Goal: Task Accomplishment & Management: Manage account settings

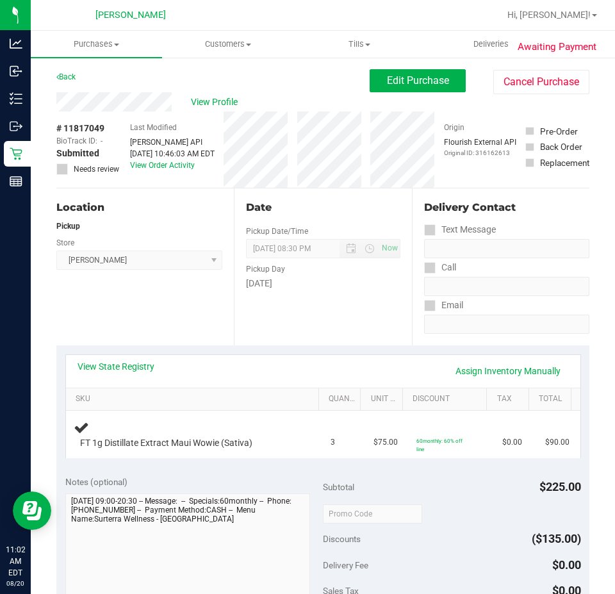
click at [111, 389] on th "SKU" at bounding box center [192, 399] width 252 height 23
click at [106, 367] on link "View State Registry" at bounding box center [116, 366] width 77 height 13
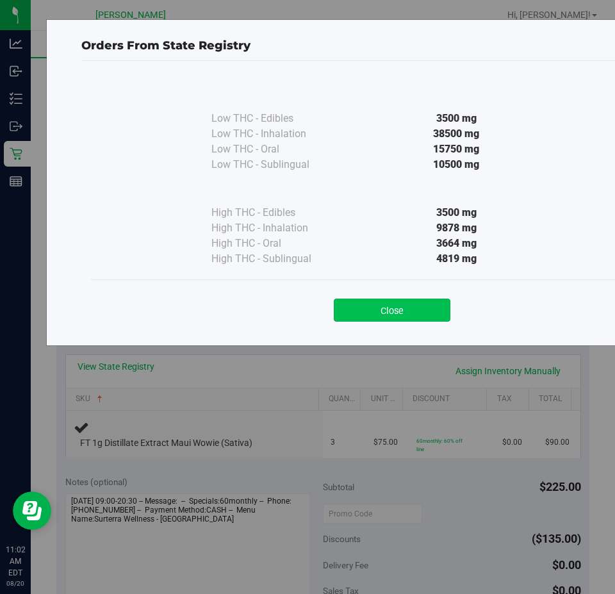
click at [370, 310] on button "Close" at bounding box center [392, 310] width 117 height 23
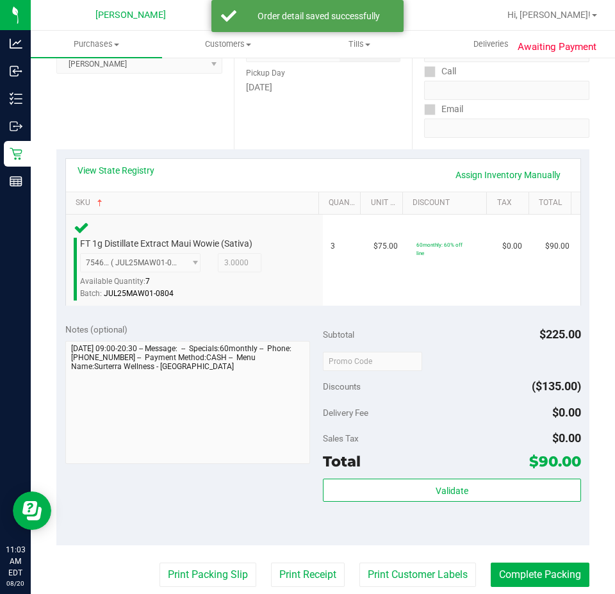
scroll to position [253, 0]
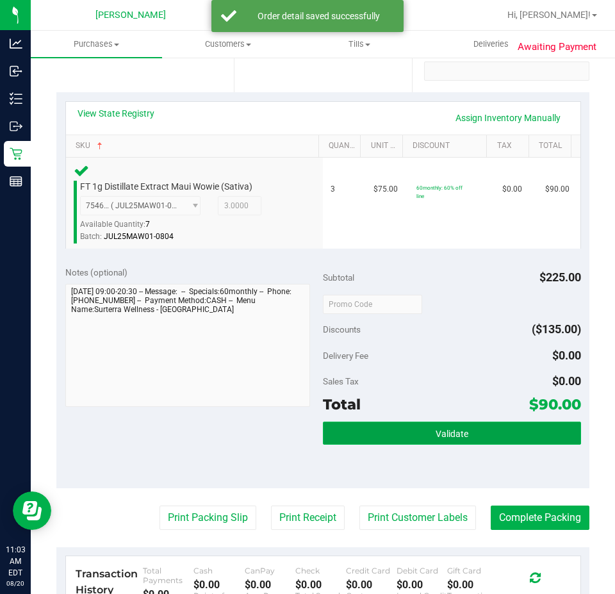
click at [489, 433] on button "Validate" at bounding box center [452, 433] width 258 height 23
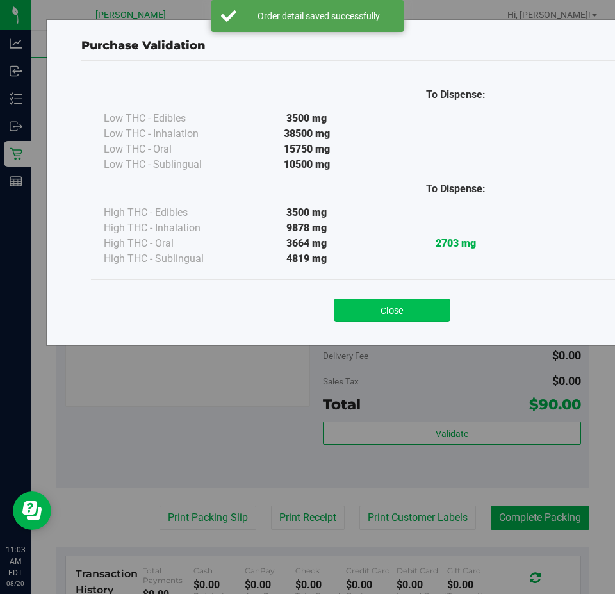
click at [413, 304] on button "Close" at bounding box center [392, 310] width 117 height 23
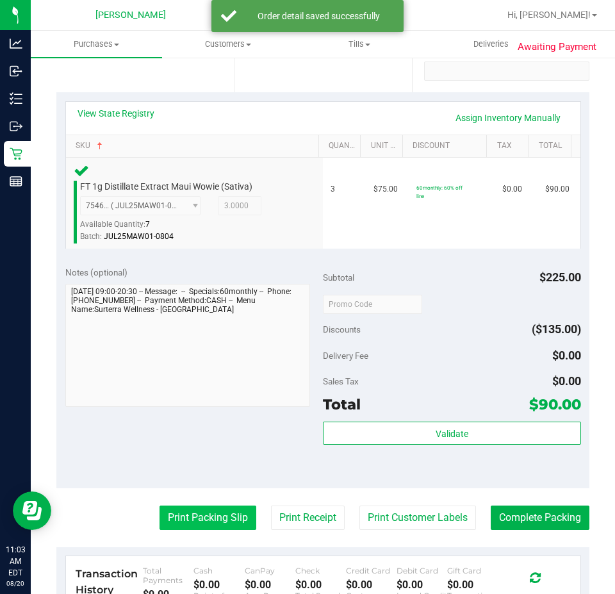
click at [213, 517] on button "Print Packing Slip" at bounding box center [208, 518] width 97 height 24
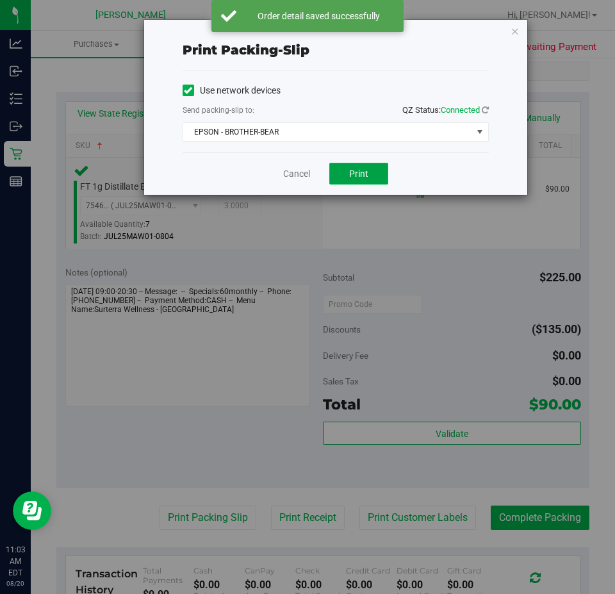
click at [365, 169] on span "Print" at bounding box center [358, 174] width 19 height 10
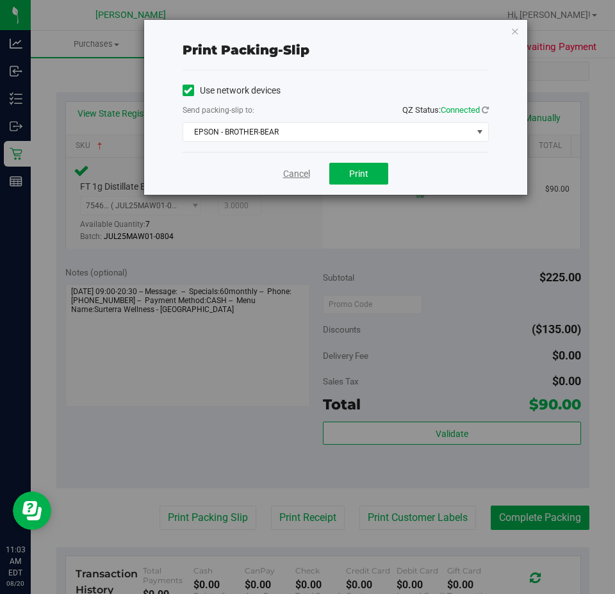
click at [288, 174] on link "Cancel" at bounding box center [296, 173] width 27 height 13
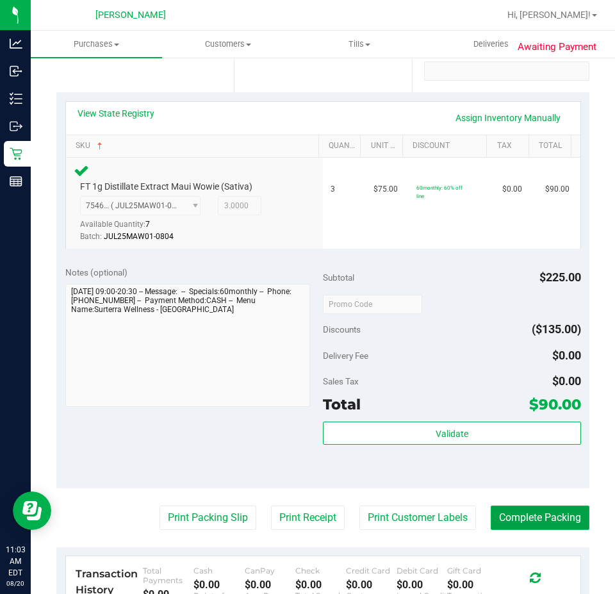
click at [539, 518] on button "Complete Packing" at bounding box center [540, 518] width 99 height 24
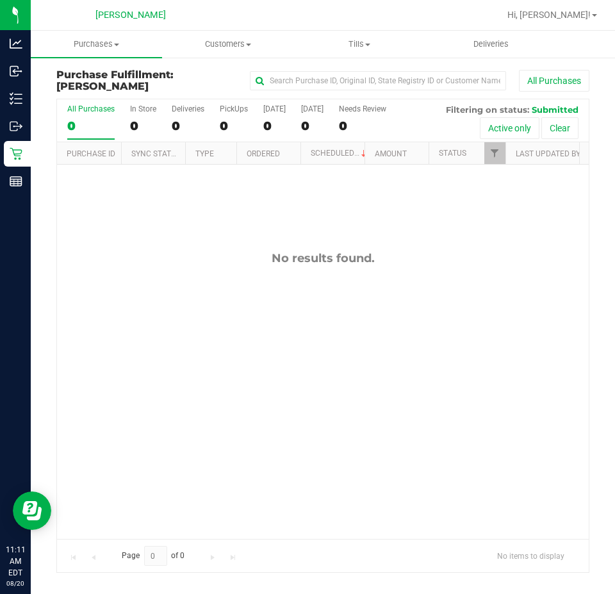
click at [435, 502] on div "No results found." at bounding box center [323, 395] width 532 height 461
click at [452, 350] on div "No results found." at bounding box center [323, 395] width 532 height 461
click at [320, 247] on div "No results found." at bounding box center [323, 395] width 532 height 461
click at [261, 424] on div "No results found." at bounding box center [323, 395] width 532 height 461
click at [408, 284] on div "No results found." at bounding box center [323, 395] width 532 height 461
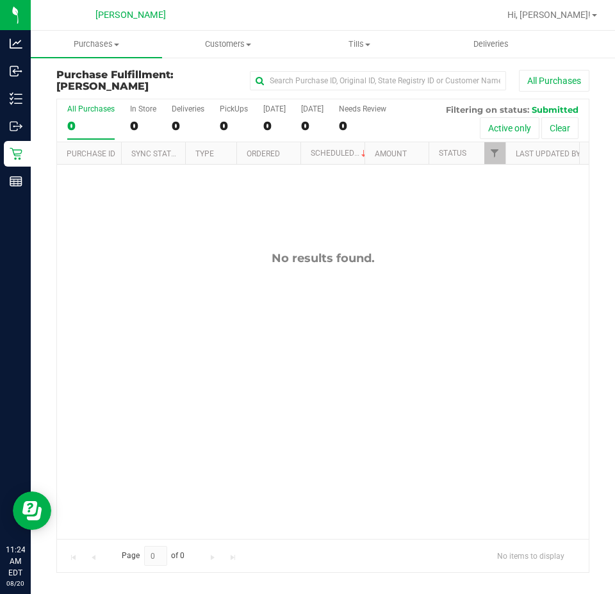
click at [295, 280] on div "No results found." at bounding box center [323, 395] width 532 height 461
click at [433, 298] on div "No results found." at bounding box center [323, 395] width 532 height 461
click at [434, 299] on div "No results found." at bounding box center [323, 395] width 532 height 461
click at [483, 206] on div "No results found." at bounding box center [323, 395] width 532 height 461
click at [276, 263] on div "No results found." at bounding box center [323, 258] width 532 height 14
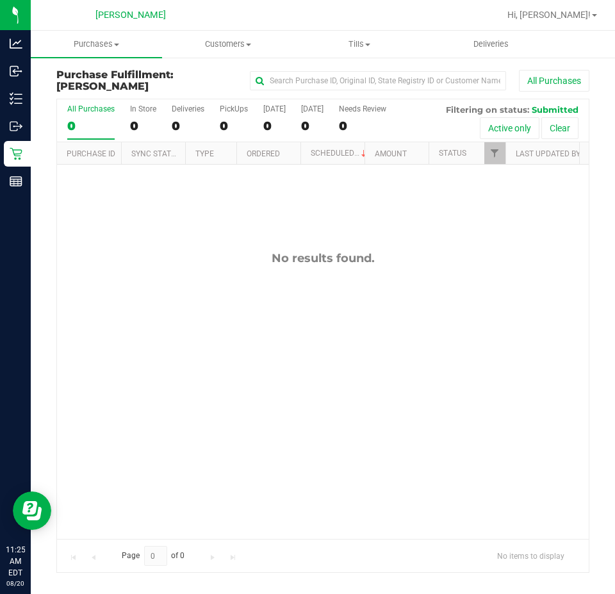
click at [207, 282] on div "No results found." at bounding box center [323, 395] width 532 height 461
click at [432, 313] on div "No results found." at bounding box center [323, 395] width 532 height 461
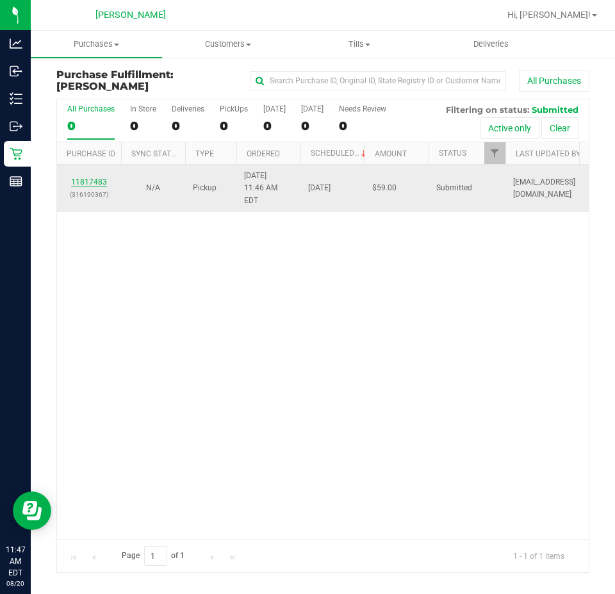
click at [78, 177] on link "11817483" at bounding box center [89, 181] width 36 height 9
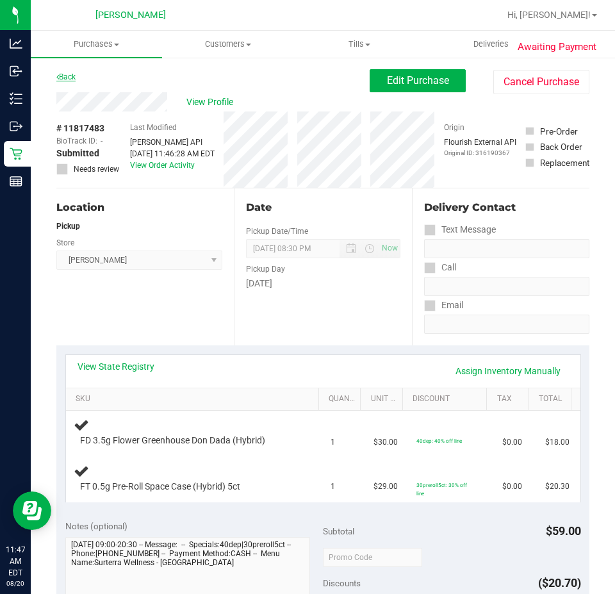
click at [67, 75] on link "Back" at bounding box center [65, 76] width 19 height 9
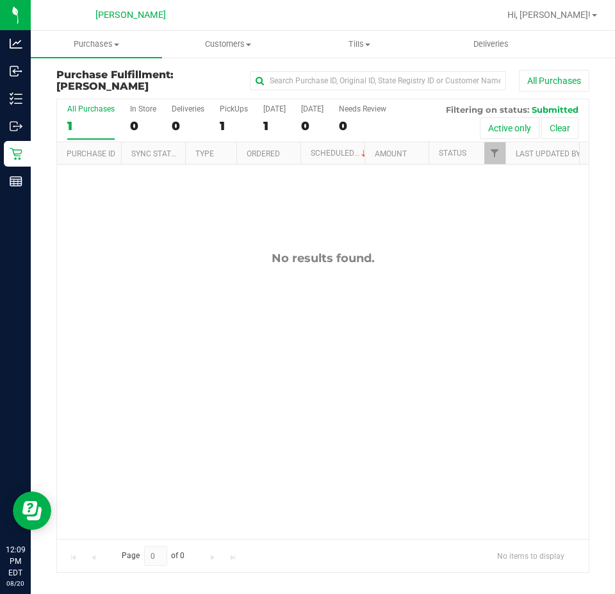
click at [388, 358] on div "No results found." at bounding box center [323, 395] width 532 height 461
click at [293, 437] on div "No results found." at bounding box center [323, 395] width 532 height 461
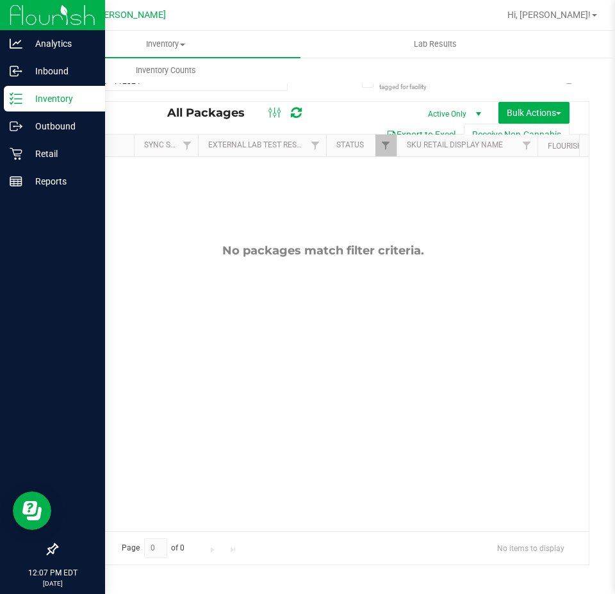
drag, startPoint x: 144, startPoint y: 90, endPoint x: 0, endPoint y: 88, distance: 144.2
click at [0, 88] on div "Analytics Inbound Inventory Outbound Retail Reports 12:07 PM EDT 08/20/2025 08/…" at bounding box center [307, 297] width 615 height 594
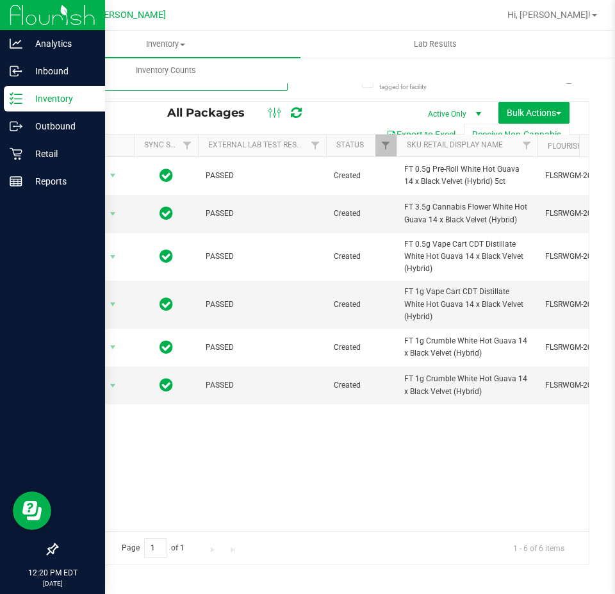
drag, startPoint x: 177, startPoint y: 90, endPoint x: 0, endPoint y: 108, distance: 177.8
click at [0, 112] on div "Analytics Inbound Inventory Outbound Retail Reports 12:20 PM EDT 08/20/2025 08/…" at bounding box center [307, 297] width 615 height 594
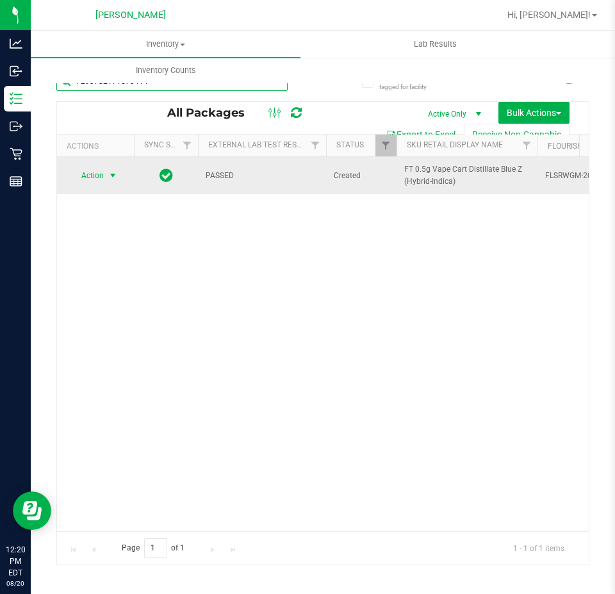
type input "7293782171573414"
click at [111, 173] on span "select" at bounding box center [113, 175] width 10 height 10
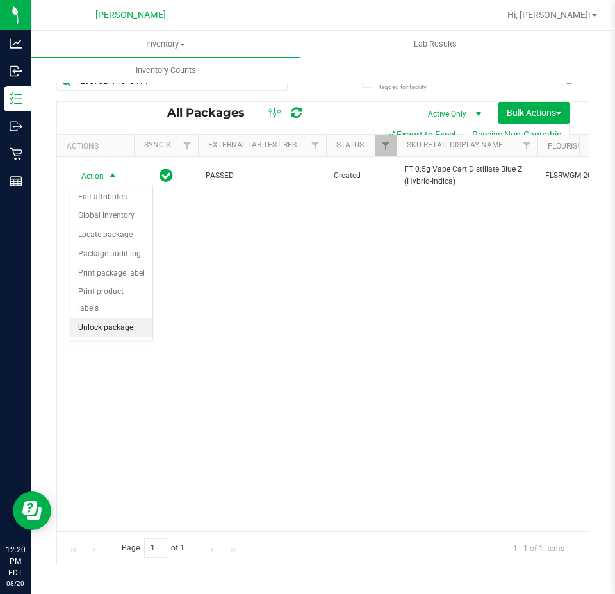
click at [110, 318] on li "Unlock package" at bounding box center [111, 327] width 82 height 19
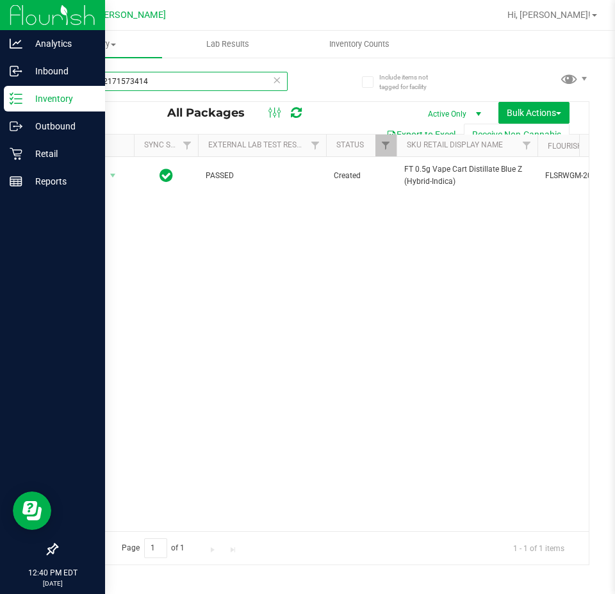
drag, startPoint x: 143, startPoint y: 84, endPoint x: 0, endPoint y: 30, distance: 152.7
click at [0, 30] on div "Analytics Inbound Inventory Outbound Retail Reports 12:40 PM EDT 08/20/2025 08/…" at bounding box center [307, 297] width 615 height 594
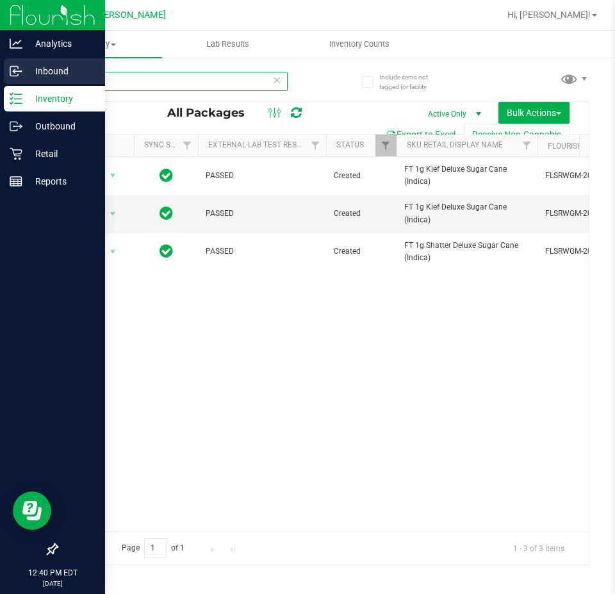
drag, startPoint x: 149, startPoint y: 83, endPoint x: 0, endPoint y: 83, distance: 149.3
click at [0, 83] on div "Analytics Inbound Inventory Outbound Retail Reports 12:40 PM EDT 08/20/2025 08/…" at bounding box center [307, 297] width 615 height 594
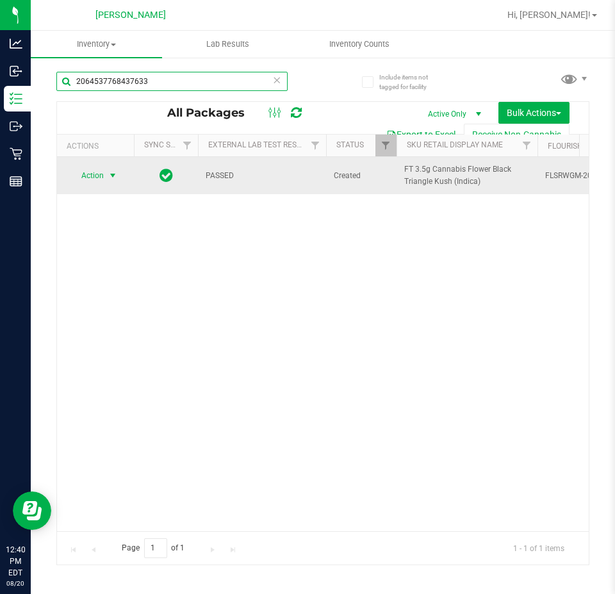
type input "2064537768437633"
click at [103, 172] on span "Action" at bounding box center [87, 176] width 35 height 18
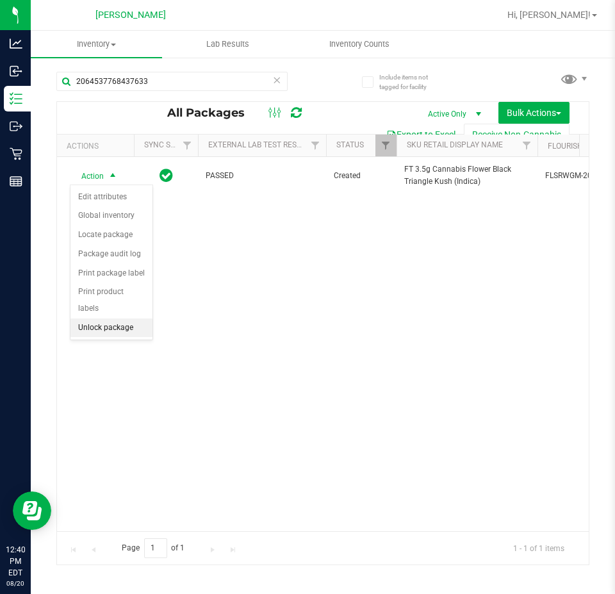
click at [119, 318] on li "Unlock package" at bounding box center [111, 327] width 82 height 19
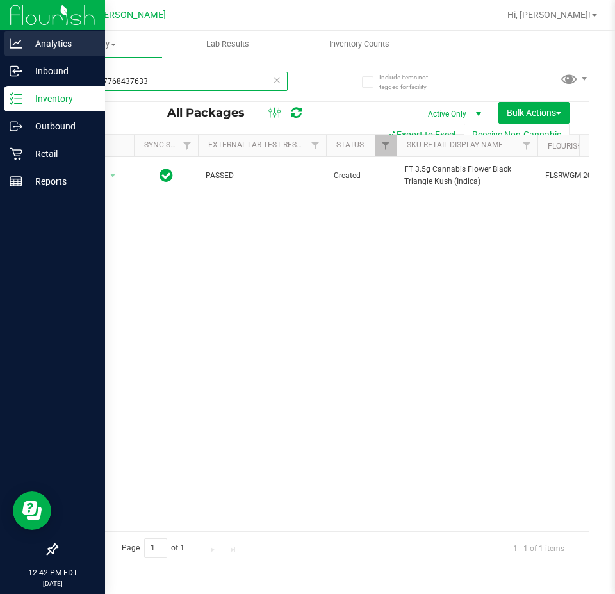
drag, startPoint x: 207, startPoint y: 77, endPoint x: 0, endPoint y: 48, distance: 209.0
click at [0, 49] on div "Analytics Inbound Inventory Outbound Retail Reports 12:42 PM EDT 08/20/2025 08/…" at bounding box center [307, 297] width 615 height 594
type input "fso"
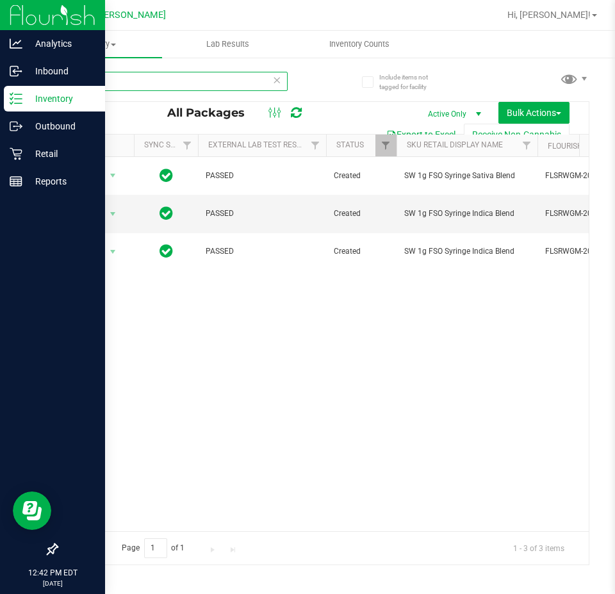
drag, startPoint x: 263, startPoint y: 78, endPoint x: 0, endPoint y: 91, distance: 263.0
click at [0, 91] on div "Analytics Inbound Inventory Outbound Retail Reports 12:42 PM EDT 08/20/2025 08/…" at bounding box center [307, 297] width 615 height 594
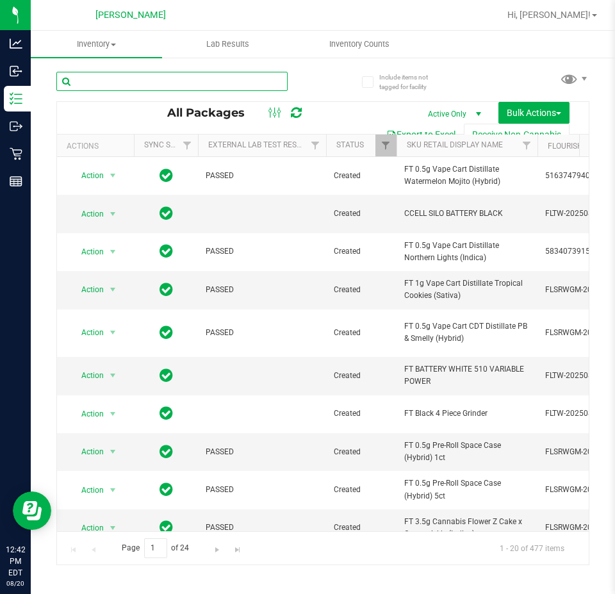
click at [218, 87] on input "text" at bounding box center [171, 81] width 231 height 19
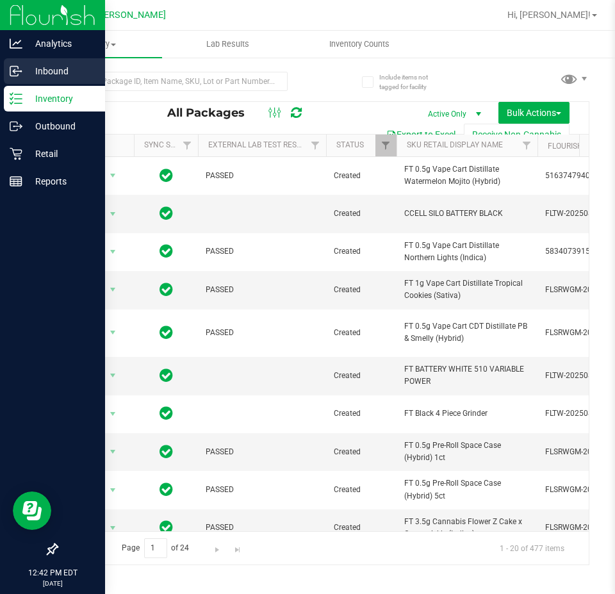
click at [14, 74] on icon at bounding box center [16, 71] width 13 height 13
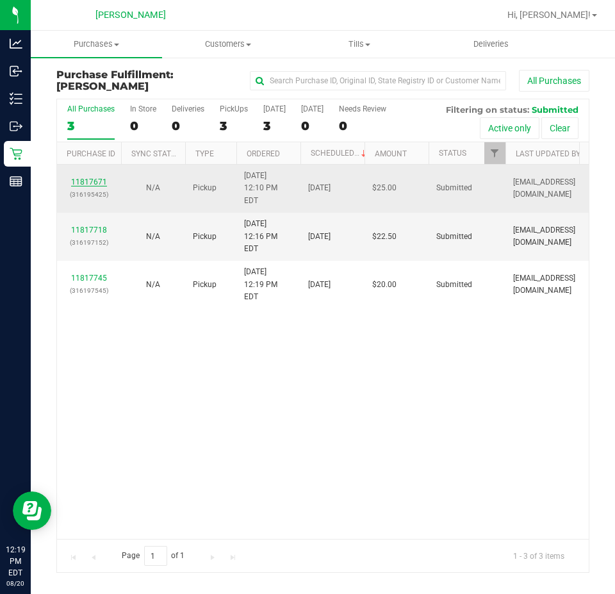
click at [98, 177] on link "11817671" at bounding box center [89, 181] width 36 height 9
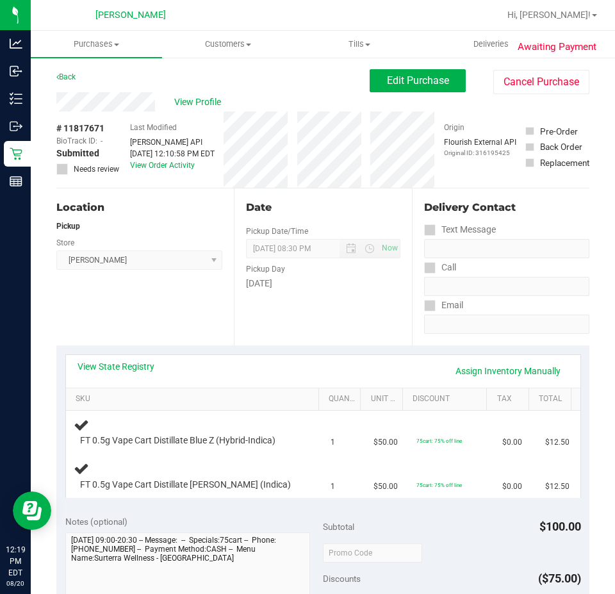
click at [124, 373] on div "View State Registry Assign Inventory Manually" at bounding box center [323, 371] width 491 height 22
click at [132, 368] on link "View State Registry" at bounding box center [116, 366] width 77 height 13
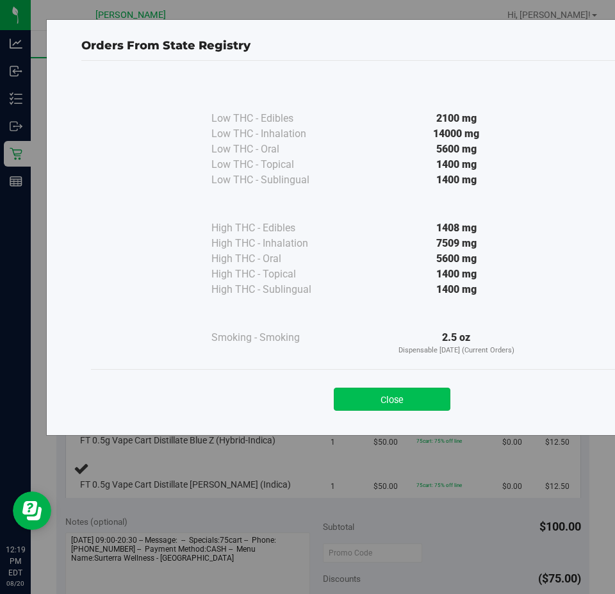
click at [440, 394] on button "Close" at bounding box center [392, 399] width 117 height 23
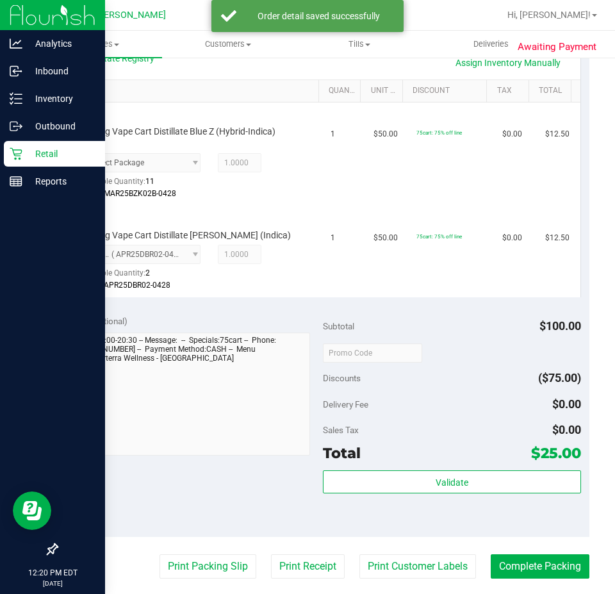
scroll to position [311, 0]
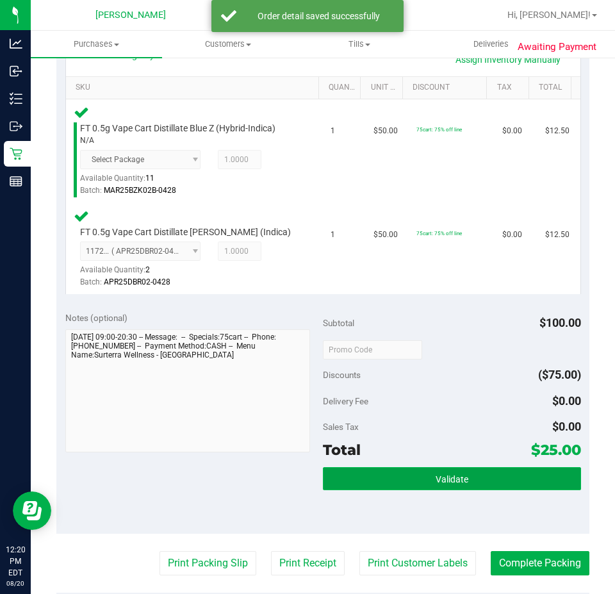
click at [434, 471] on button "Validate" at bounding box center [452, 478] width 258 height 23
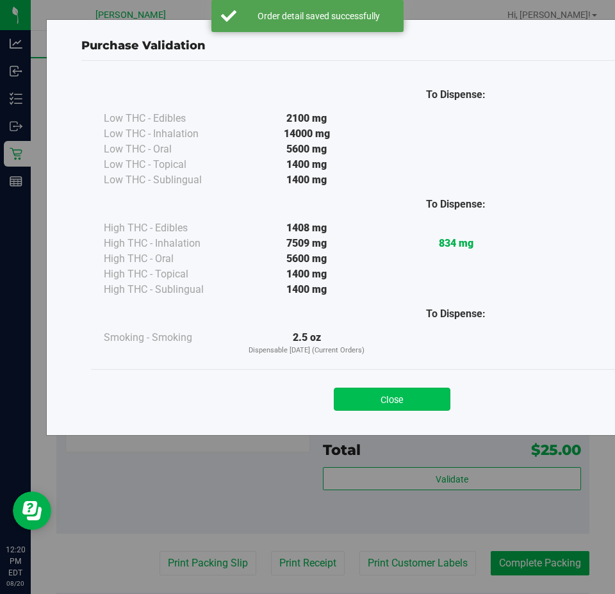
click at [382, 410] on button "Close" at bounding box center [392, 399] width 117 height 23
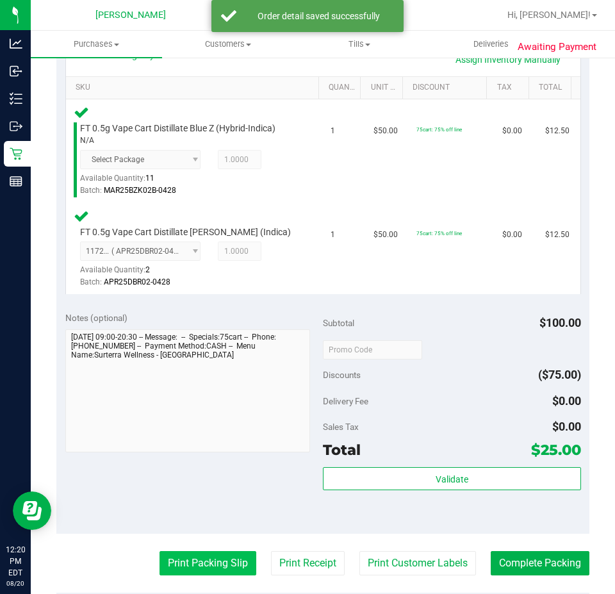
click at [204, 559] on button "Print Packing Slip" at bounding box center [208, 563] width 97 height 24
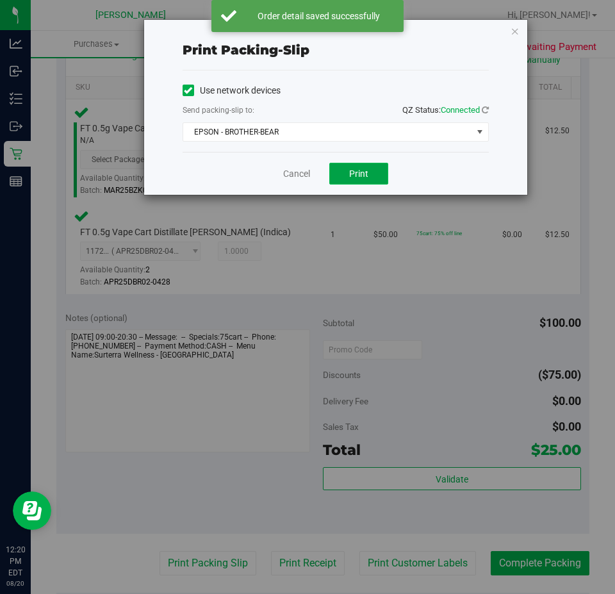
click at [370, 167] on button "Print" at bounding box center [358, 174] width 59 height 22
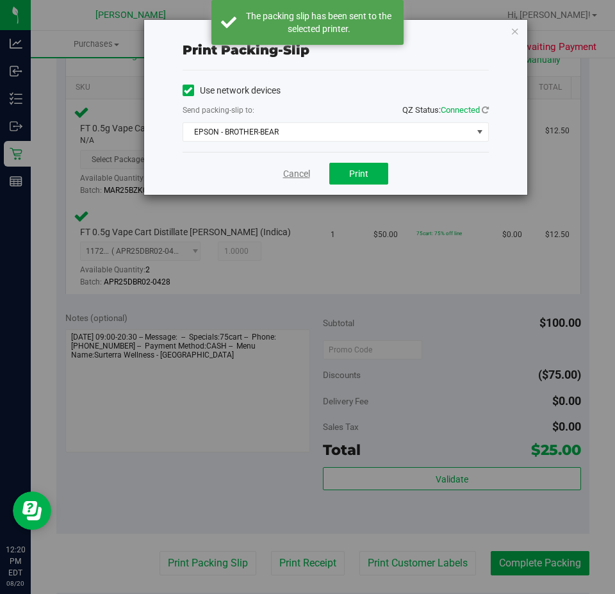
click at [294, 175] on link "Cancel" at bounding box center [296, 173] width 27 height 13
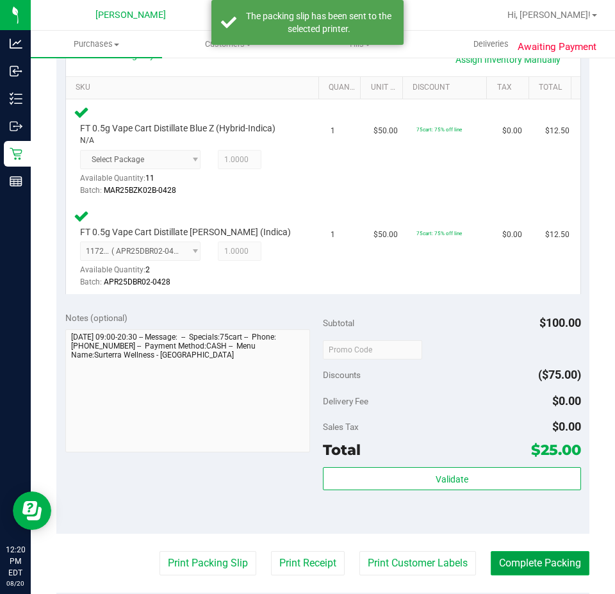
click at [547, 551] on button "Complete Packing" at bounding box center [540, 563] width 99 height 24
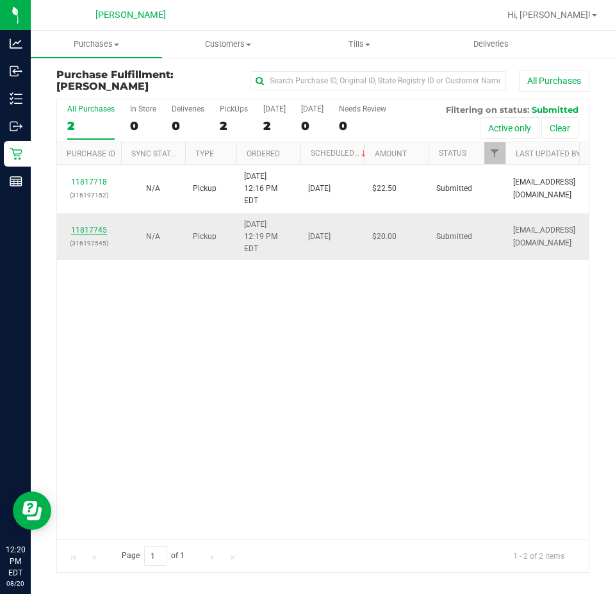
click at [96, 235] on link "11817745" at bounding box center [89, 230] width 36 height 9
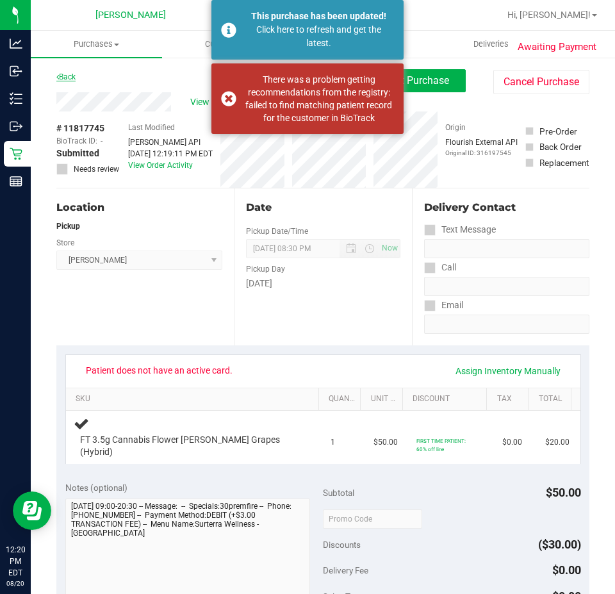
click at [69, 77] on link "Back" at bounding box center [65, 76] width 19 height 9
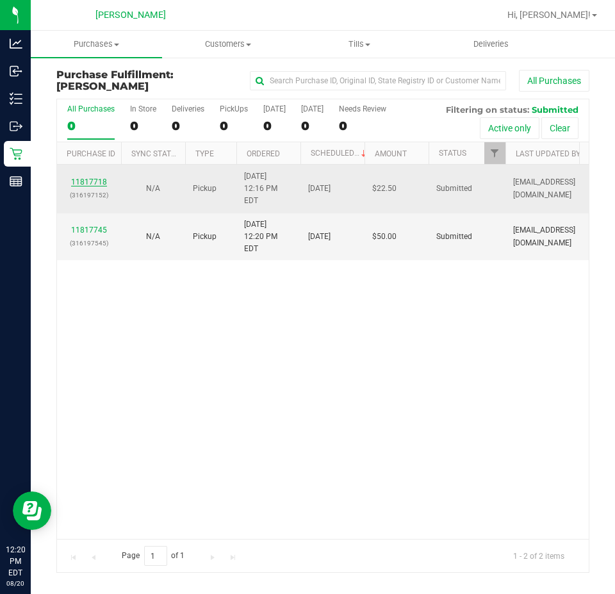
click at [95, 184] on link "11817718" at bounding box center [89, 181] width 36 height 9
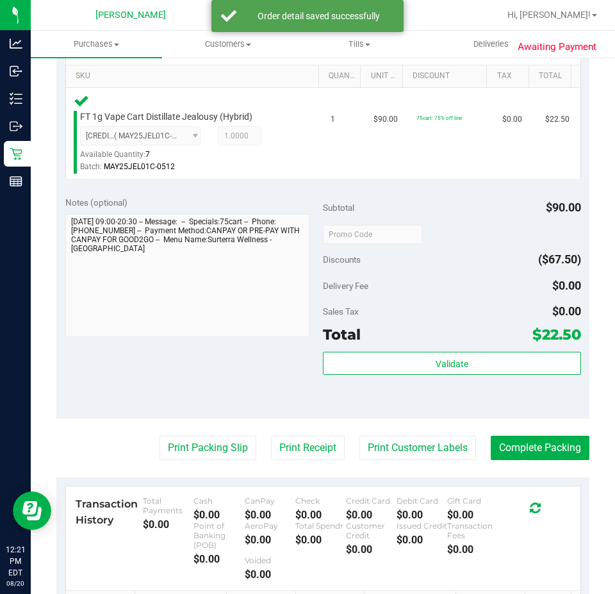
scroll to position [329, 0]
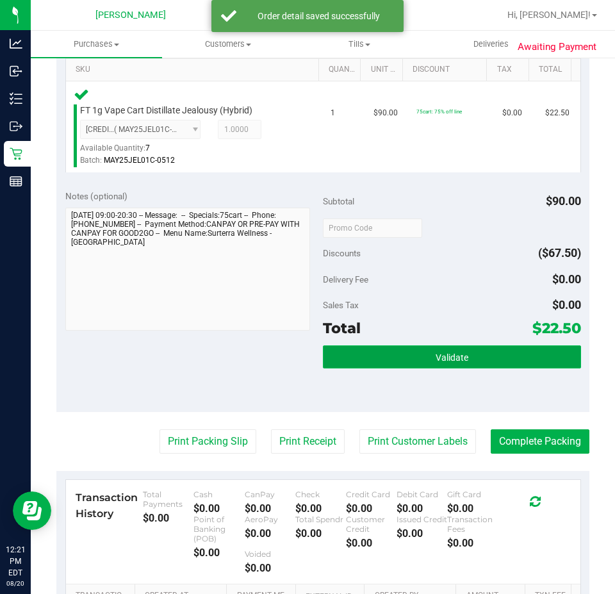
click at [490, 350] on button "Validate" at bounding box center [452, 356] width 258 height 23
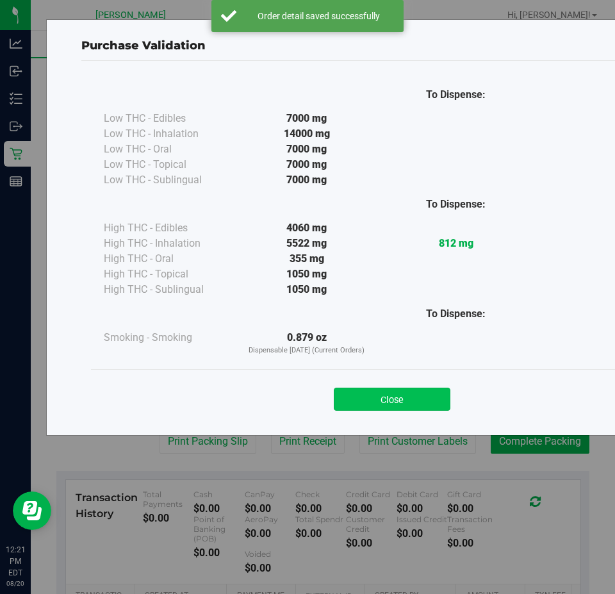
click at [406, 406] on button "Close" at bounding box center [392, 399] width 117 height 23
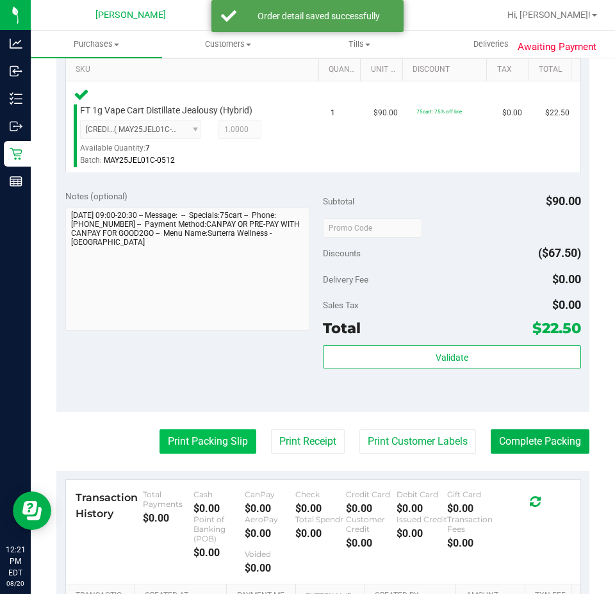
click at [207, 453] on button "Print Packing Slip" at bounding box center [208, 441] width 97 height 24
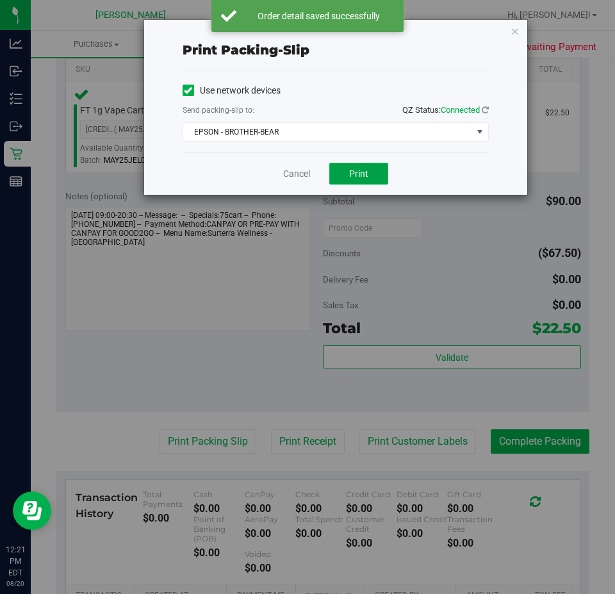
click at [374, 166] on button "Print" at bounding box center [358, 174] width 59 height 22
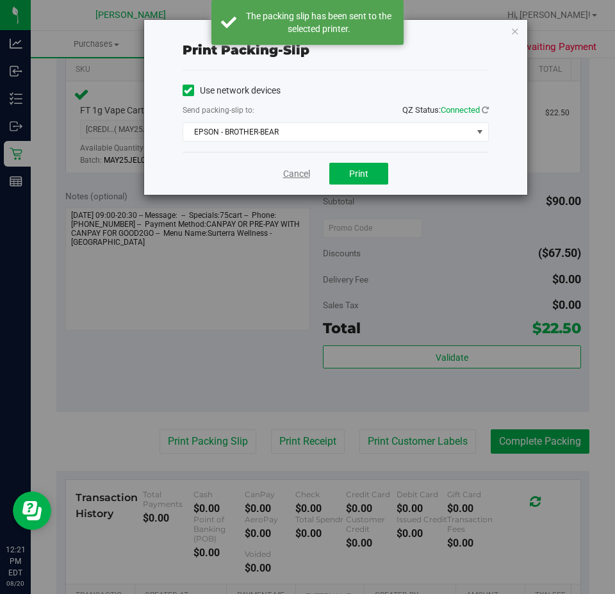
click at [287, 172] on link "Cancel" at bounding box center [296, 173] width 27 height 13
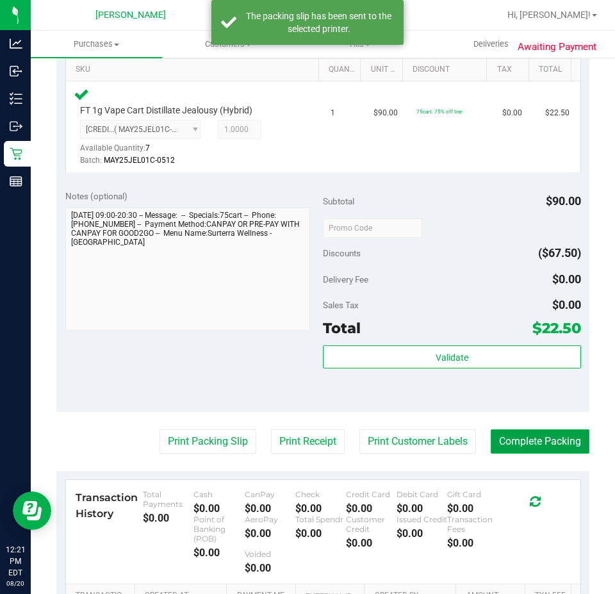
click at [547, 438] on button "Complete Packing" at bounding box center [540, 441] width 99 height 24
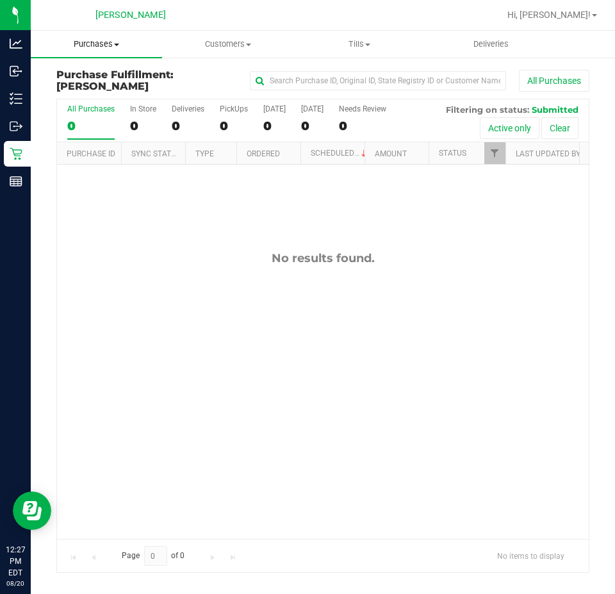
click at [95, 49] on uib-tab-heading "Purchases Summary of purchases Fulfillment All purchases" at bounding box center [96, 44] width 131 height 27
click at [113, 80] on span "Summary of purchases" at bounding box center [96, 77] width 131 height 11
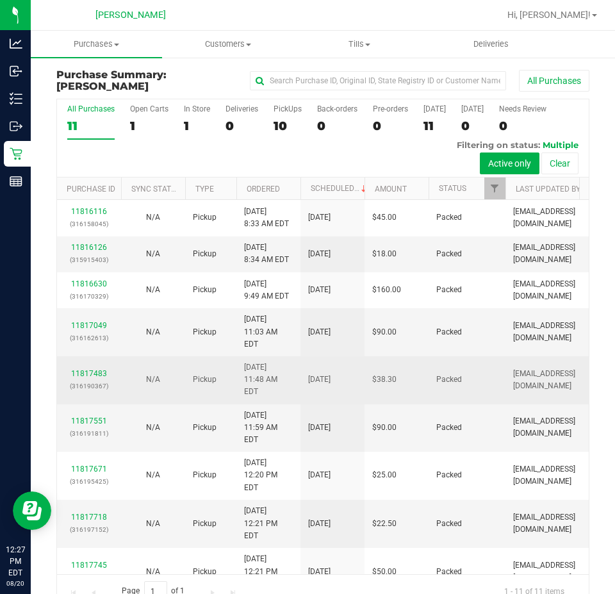
scroll to position [124, 0]
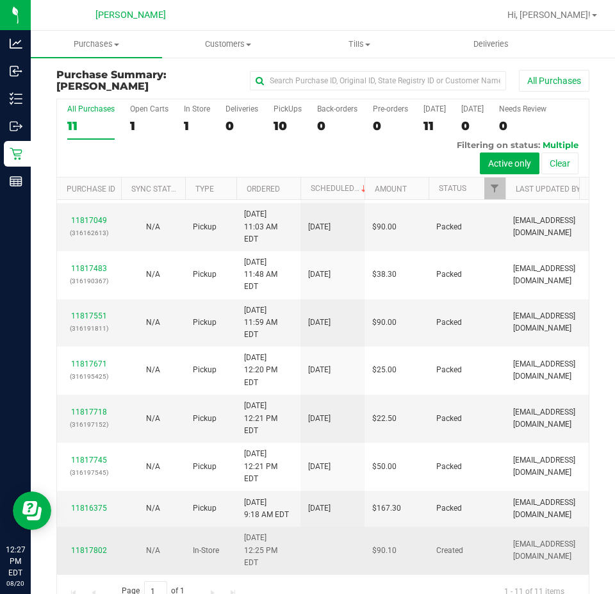
click at [90, 545] on div "11817802" at bounding box center [89, 551] width 49 height 12
click at [88, 553] on div "11817802" at bounding box center [89, 551] width 49 height 12
click at [90, 546] on link "11817802" at bounding box center [89, 550] width 36 height 9
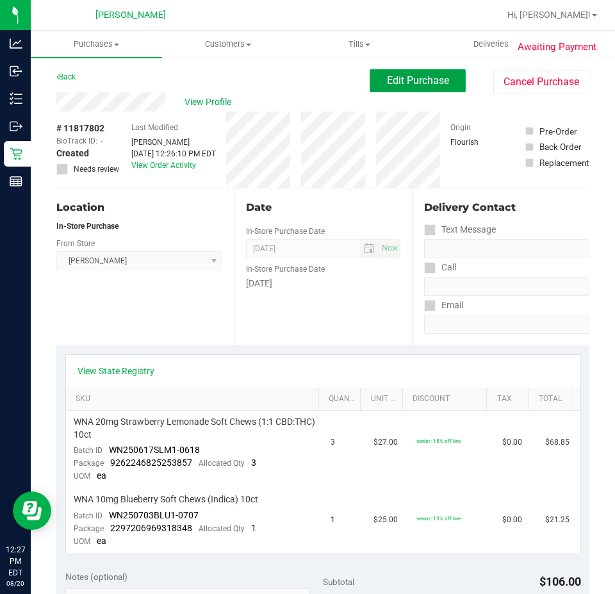
click at [413, 91] on button "Edit Purchase" at bounding box center [418, 80] width 96 height 23
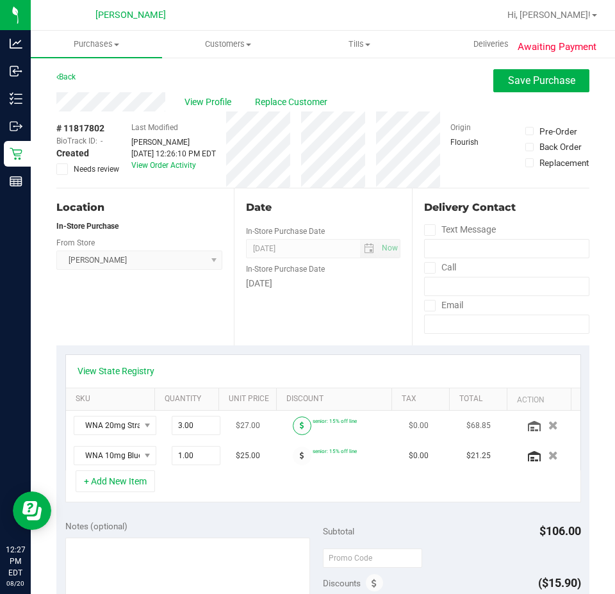
click at [293, 426] on span at bounding box center [302, 425] width 19 height 19
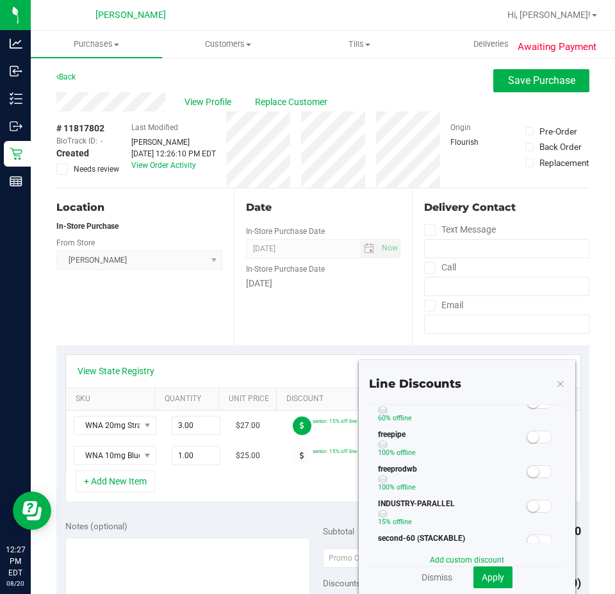
scroll to position [192, 0]
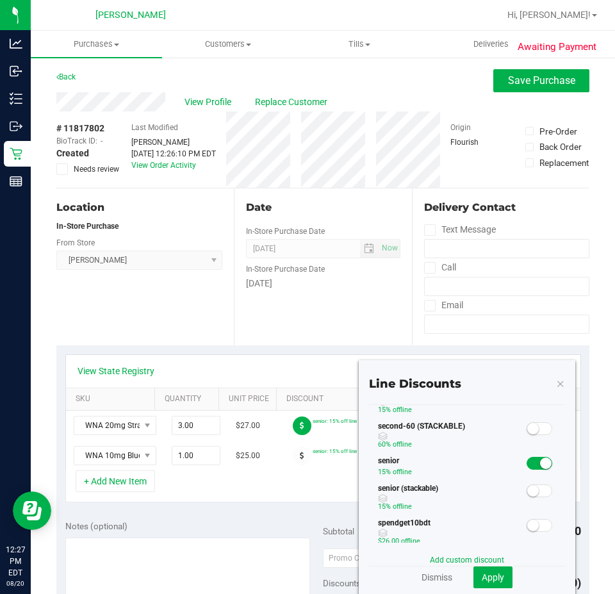
click at [531, 493] on span at bounding box center [540, 490] width 26 height 13
click at [485, 575] on span "Apply" at bounding box center [493, 577] width 22 height 10
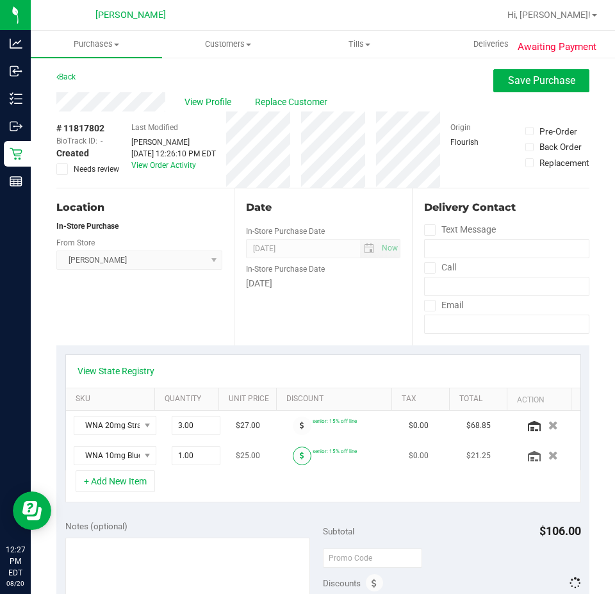
click at [293, 454] on span at bounding box center [302, 456] width 19 height 19
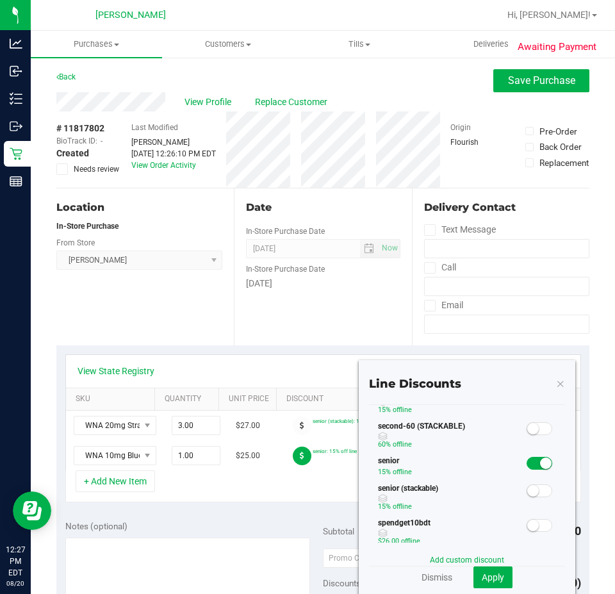
click at [532, 430] on span at bounding box center [540, 428] width 26 height 13
click at [540, 429] on small at bounding box center [546, 429] width 12 height 12
click at [530, 489] on span at bounding box center [540, 490] width 26 height 13
click at [490, 576] on span "Apply" at bounding box center [493, 577] width 22 height 10
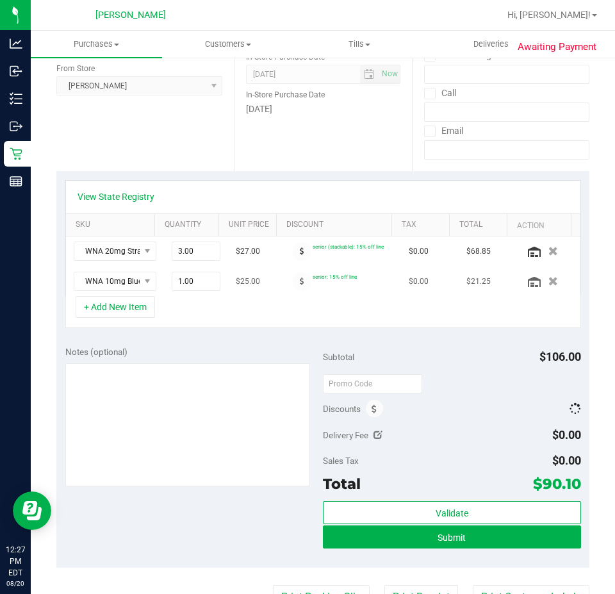
scroll to position [320, 0]
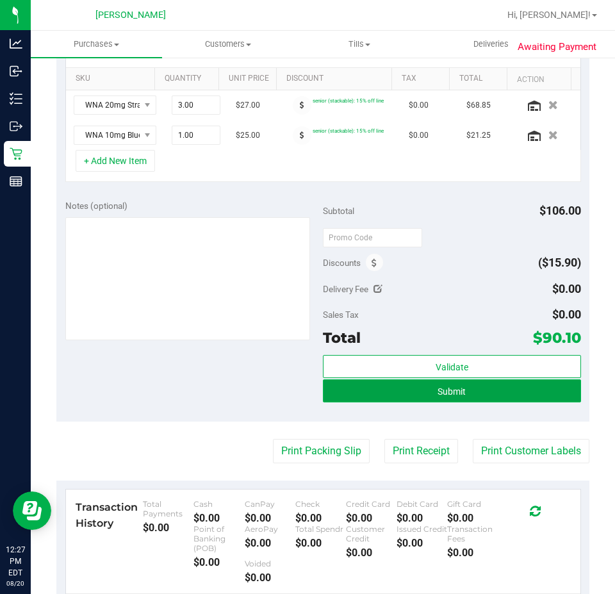
click at [500, 391] on button "Submit" at bounding box center [452, 390] width 258 height 23
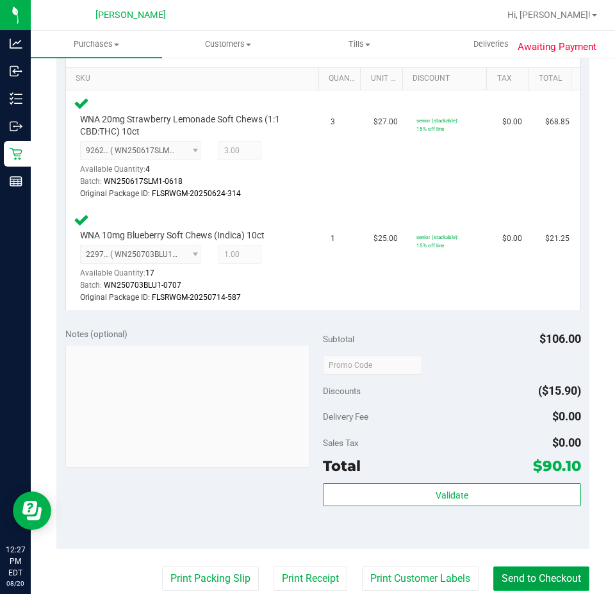
click at [547, 579] on button "Send to Checkout" at bounding box center [541, 578] width 96 height 24
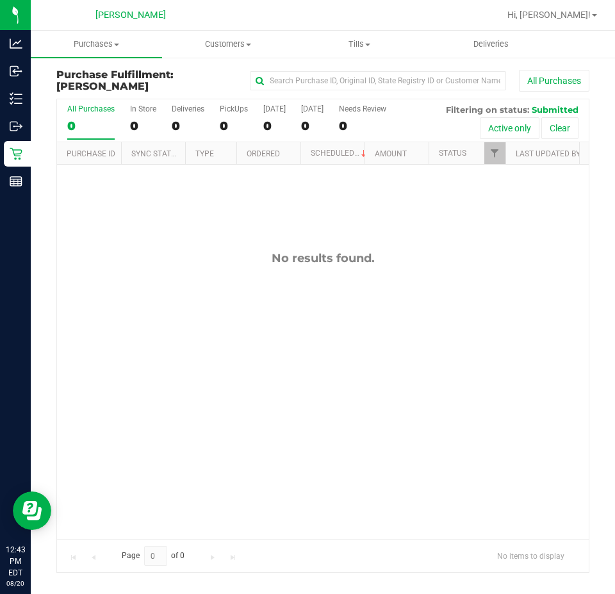
click at [208, 402] on div "No results found." at bounding box center [323, 395] width 532 height 461
click at [290, 283] on div "No results found." at bounding box center [323, 395] width 532 height 461
click at [327, 313] on div "No results found." at bounding box center [323, 395] width 532 height 461
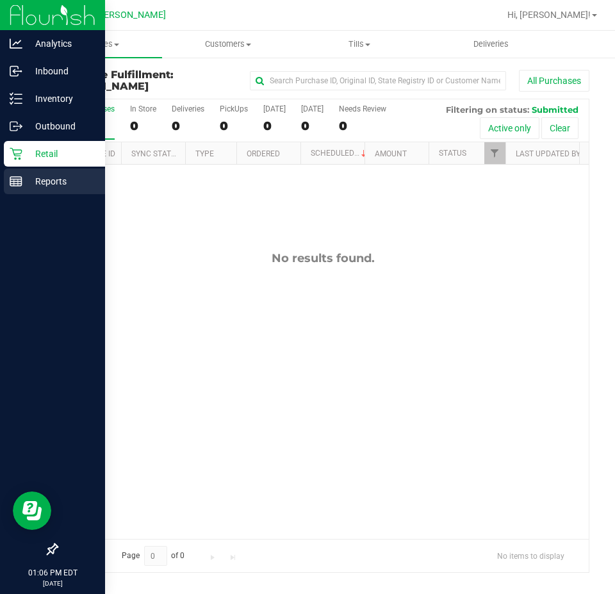
click at [15, 187] on icon at bounding box center [16, 181] width 13 height 13
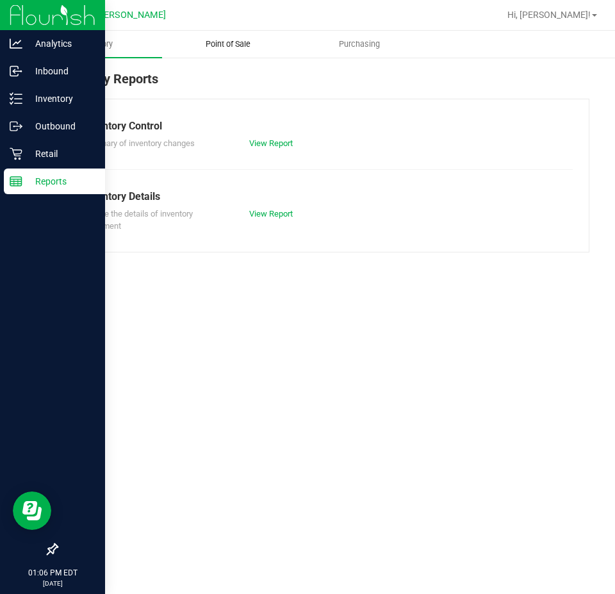
click at [252, 51] on uib-tab-heading "Point of Sale" at bounding box center [228, 44] width 130 height 26
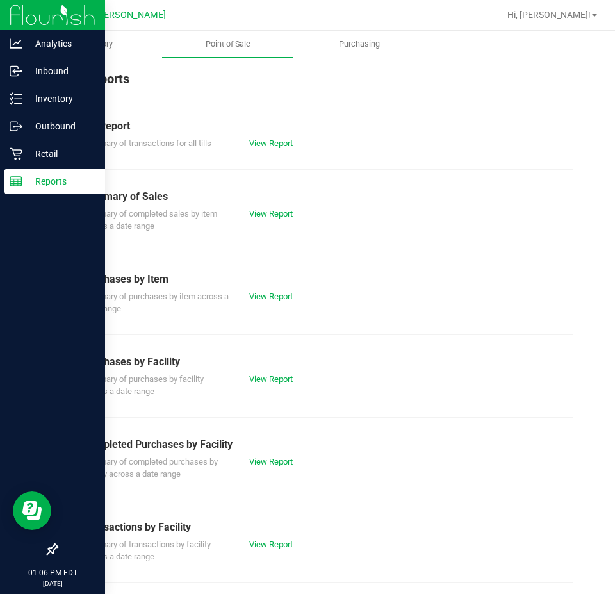
click at [274, 474] on div "Summary of completed purchases by facility across a date range View Report" at bounding box center [323, 466] width 500 height 28
click at [276, 462] on link "View Report" at bounding box center [271, 462] width 44 height 10
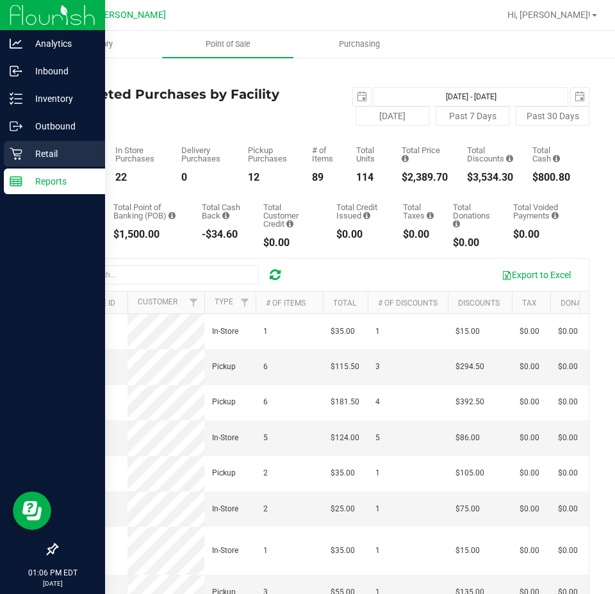
click at [10, 149] on icon at bounding box center [16, 154] width 12 height 12
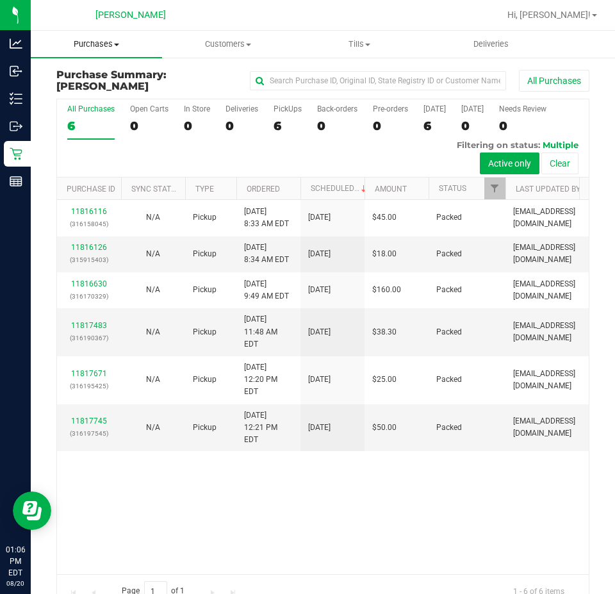
click at [79, 49] on span "Purchases" at bounding box center [96, 44] width 131 height 12
click at [84, 94] on span "Fulfillment" at bounding box center [70, 92] width 79 height 11
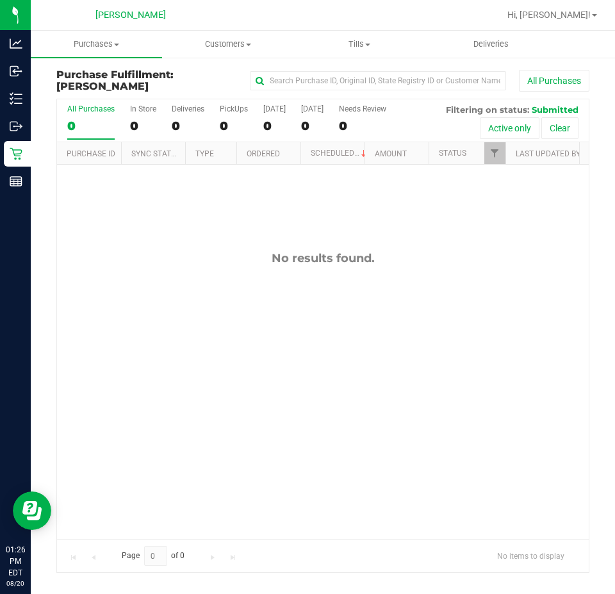
click at [210, 328] on div "No results found." at bounding box center [323, 395] width 532 height 461
click at [215, 223] on div "No results found." at bounding box center [323, 395] width 532 height 461
click at [165, 345] on div "No results found." at bounding box center [323, 395] width 532 height 461
click at [255, 327] on div "No results found." at bounding box center [323, 395] width 532 height 461
click at [268, 372] on div "No results found." at bounding box center [323, 395] width 532 height 461
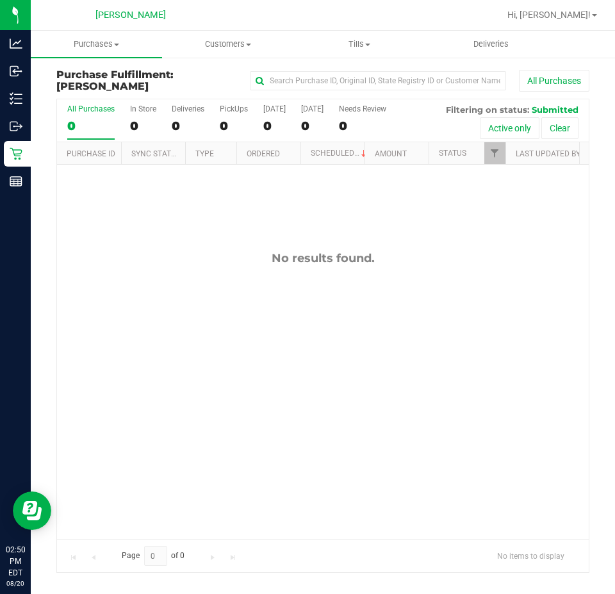
click at [268, 230] on div "No results found." at bounding box center [323, 395] width 532 height 461
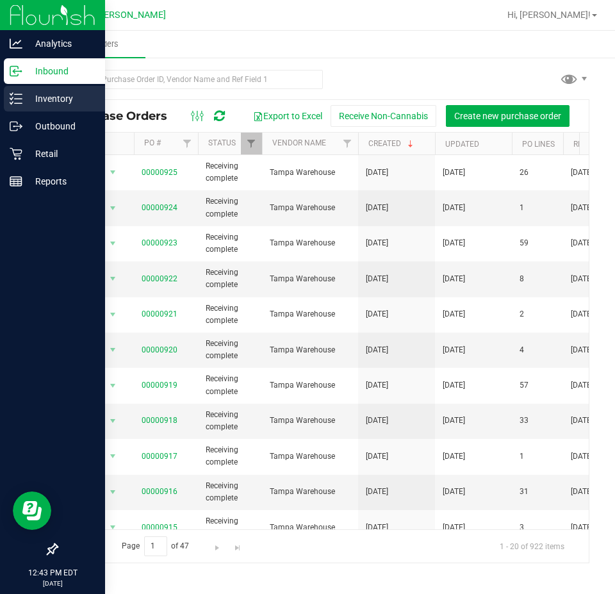
click at [51, 95] on p "Inventory" at bounding box center [60, 98] width 77 height 15
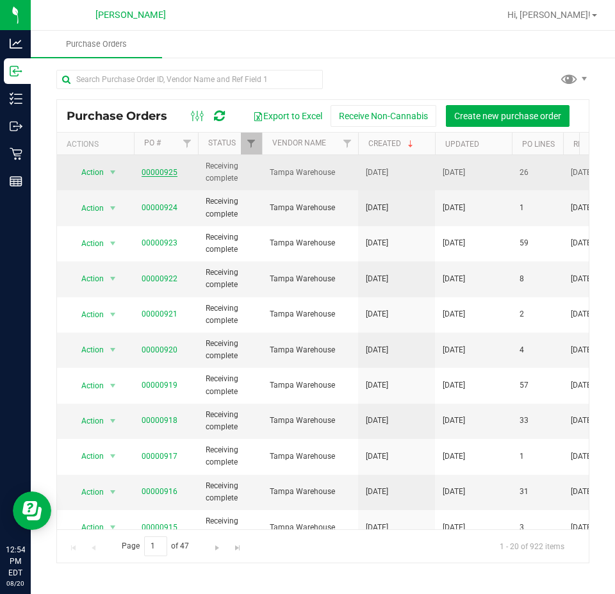
click at [150, 172] on link "00000925" at bounding box center [160, 172] width 36 height 9
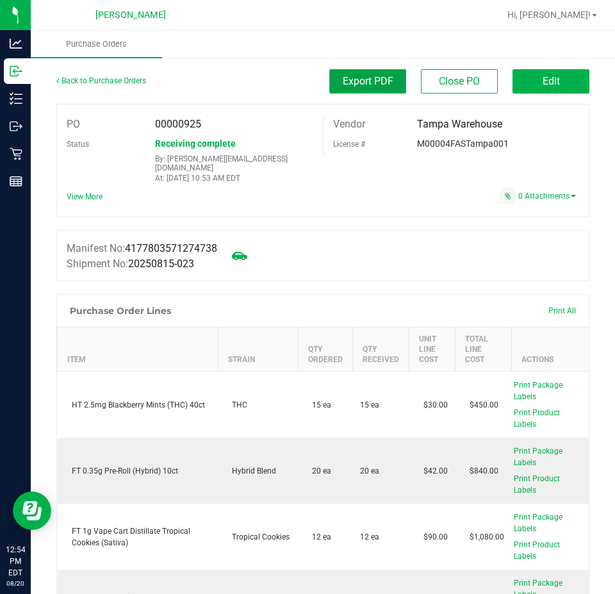
click at [384, 87] on button "Export PDF" at bounding box center [367, 81] width 77 height 24
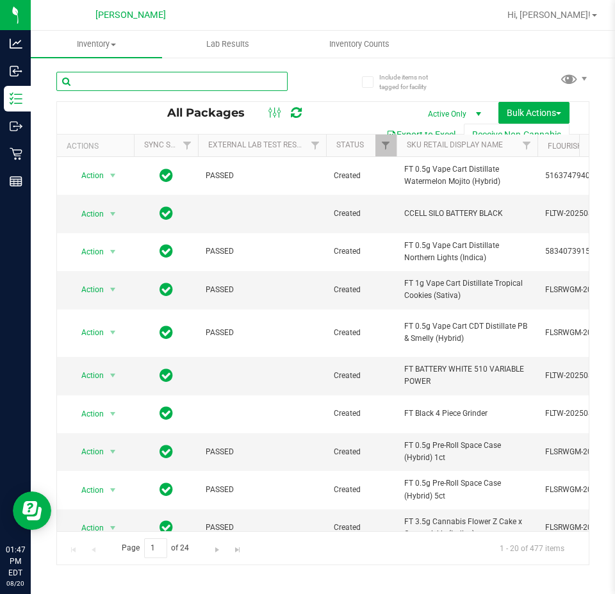
click at [179, 83] on input "text" at bounding box center [171, 81] width 231 height 19
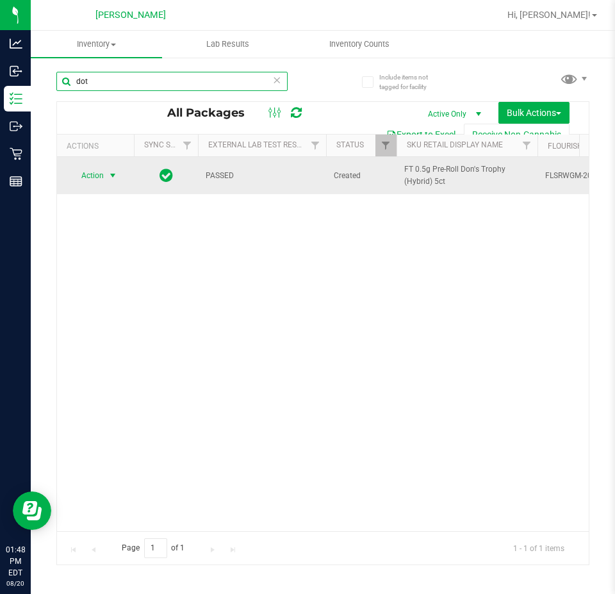
type input "dot"
click at [104, 174] on span "Action" at bounding box center [87, 176] width 35 height 18
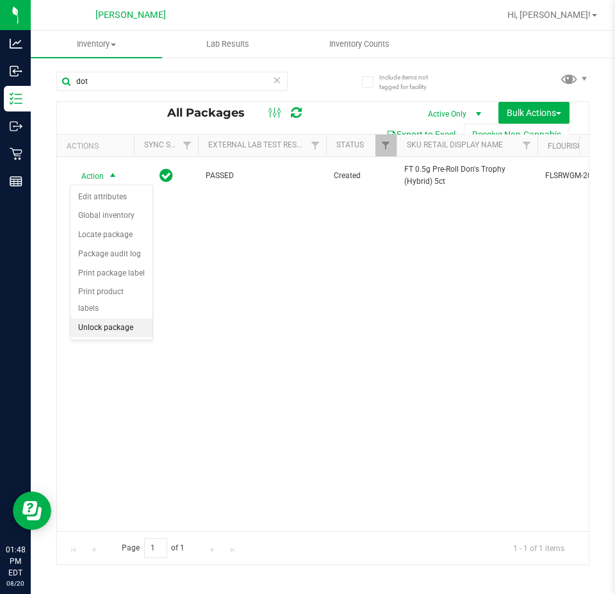
click at [94, 318] on li "Unlock package" at bounding box center [111, 327] width 82 height 19
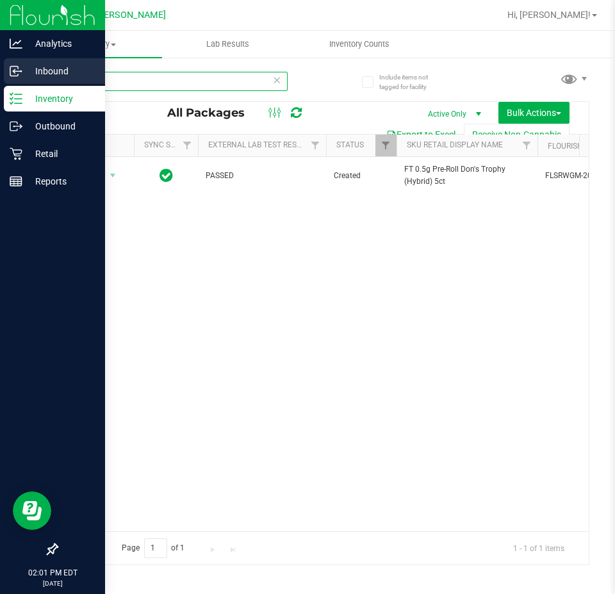
drag, startPoint x: 135, startPoint y: 79, endPoint x: 0, endPoint y: 62, distance: 135.7
click at [0, 79] on div "Analytics Inbound Inventory Outbound Retail Reports 02:01 PM EDT [DATE] 08/20 […" at bounding box center [307, 297] width 615 height 594
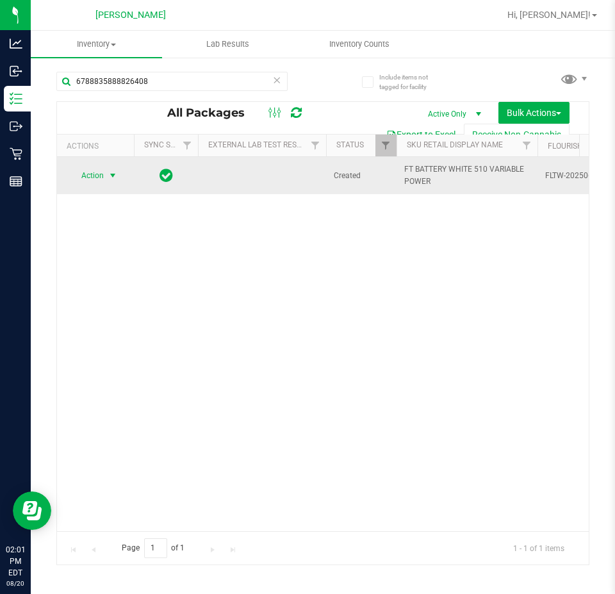
click at [94, 173] on span "Action" at bounding box center [87, 176] width 35 height 18
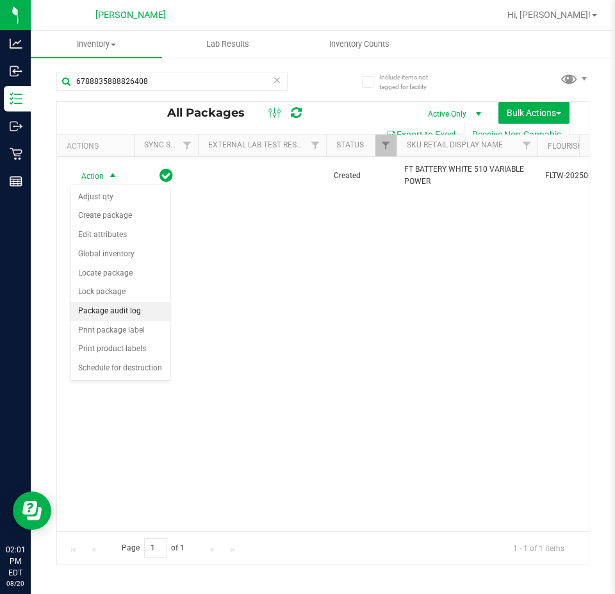
click at [422, 317] on div "Action Action Adjust qty Create package Edit attributes Global inventory Locate…" at bounding box center [323, 344] width 532 height 374
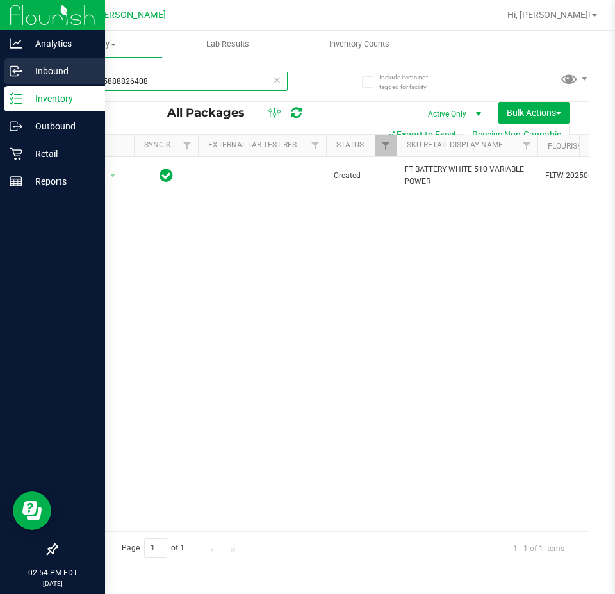
drag, startPoint x: 177, startPoint y: 83, endPoint x: 0, endPoint y: 80, distance: 176.9
click at [0, 80] on div "Analytics Inbound Inventory Outbound Retail Reports 02:54 PM EDT 08/20/2025 08/…" at bounding box center [307, 297] width 615 height 594
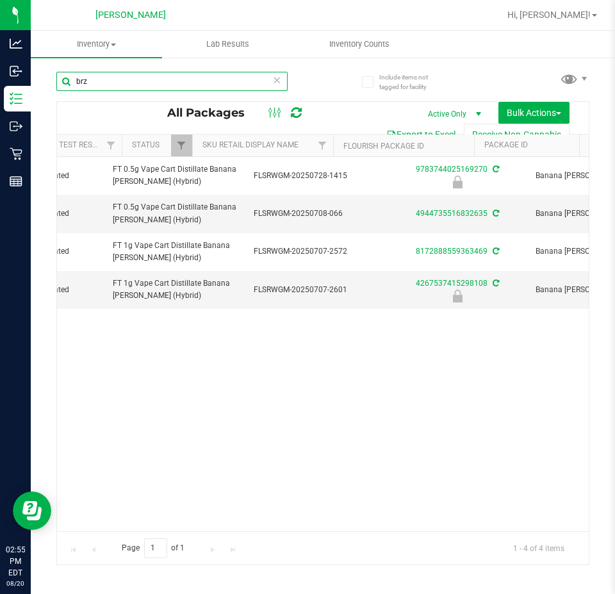
scroll to position [0, 292]
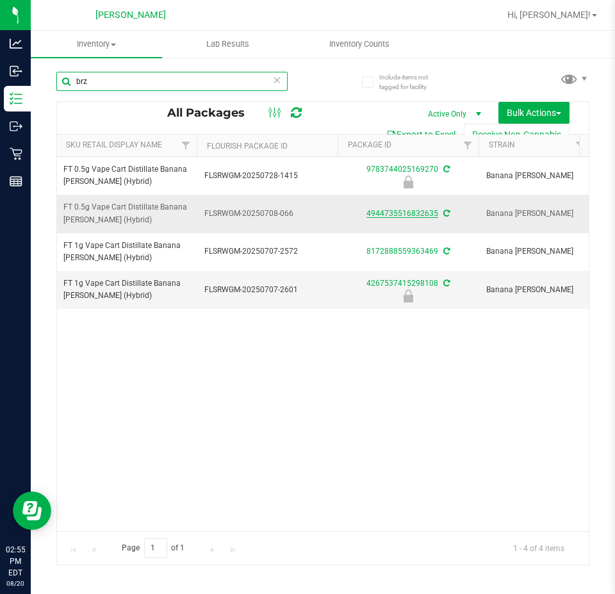
type input "brz"
click at [428, 215] on link "4944735516832635" at bounding box center [403, 213] width 72 height 9
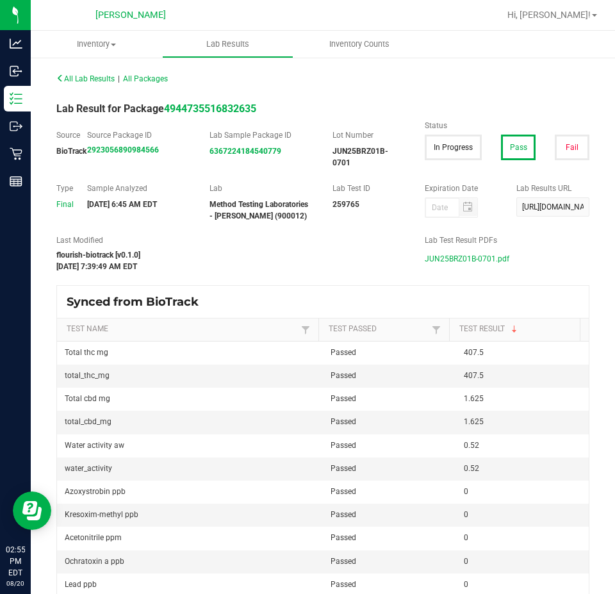
click at [483, 254] on span "JUN25BRZ01B-0701.pdf" at bounding box center [467, 258] width 85 height 19
click at [97, 44] on span "Inventory" at bounding box center [96, 44] width 131 height 12
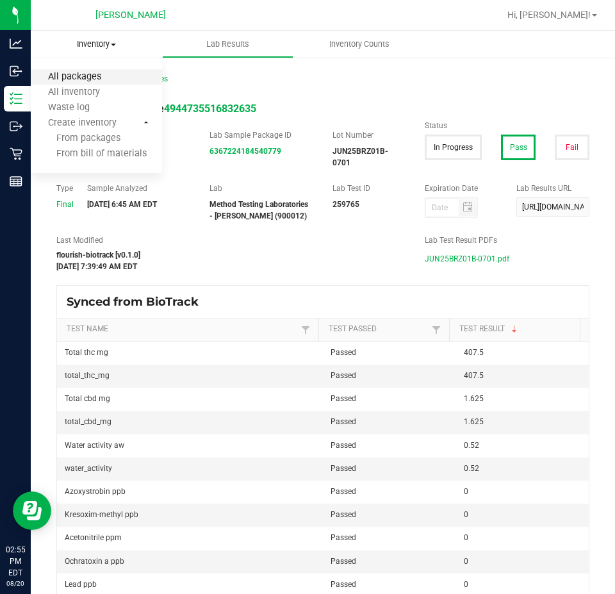
click at [94, 82] on span "All packages" at bounding box center [75, 77] width 88 height 11
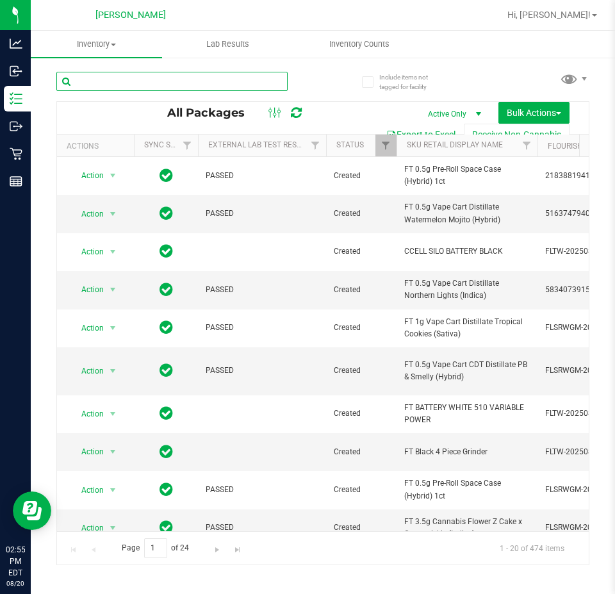
click at [217, 85] on input "text" at bounding box center [171, 81] width 231 height 19
type input "wzk"
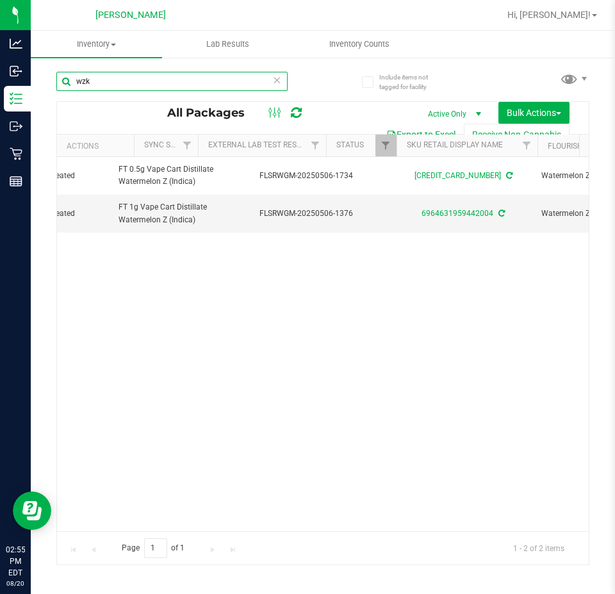
scroll to position [0, 286]
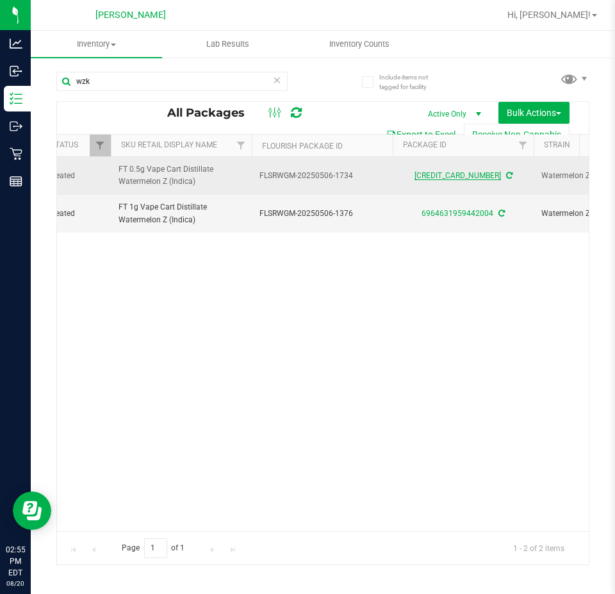
click at [460, 177] on link "2367916298336983" at bounding box center [458, 175] width 87 height 9
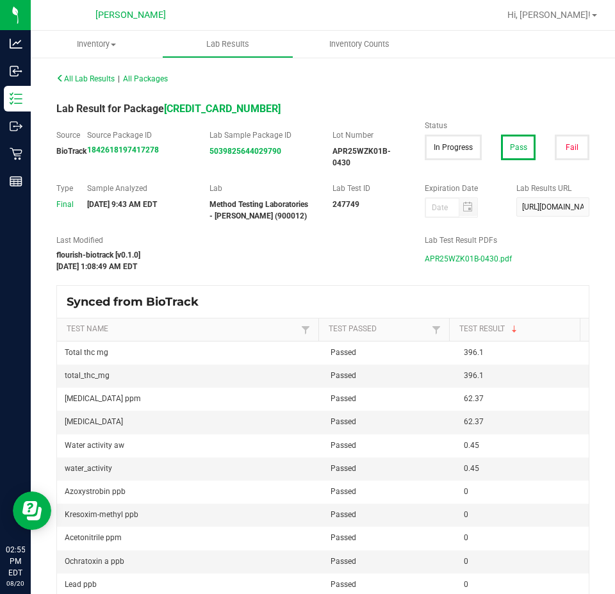
click at [463, 257] on span "APR25WZK01B-0430.pdf" at bounding box center [468, 258] width 87 height 19
click at [88, 41] on span "Inventory" at bounding box center [96, 44] width 131 height 12
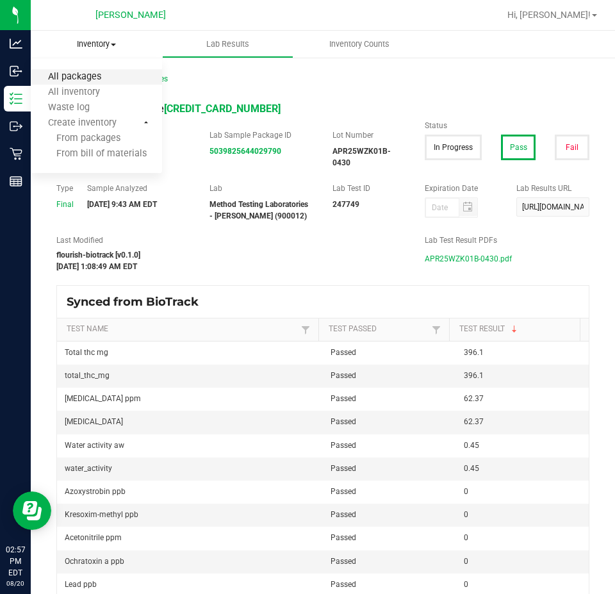
click at [101, 76] on span "All packages" at bounding box center [75, 77] width 88 height 11
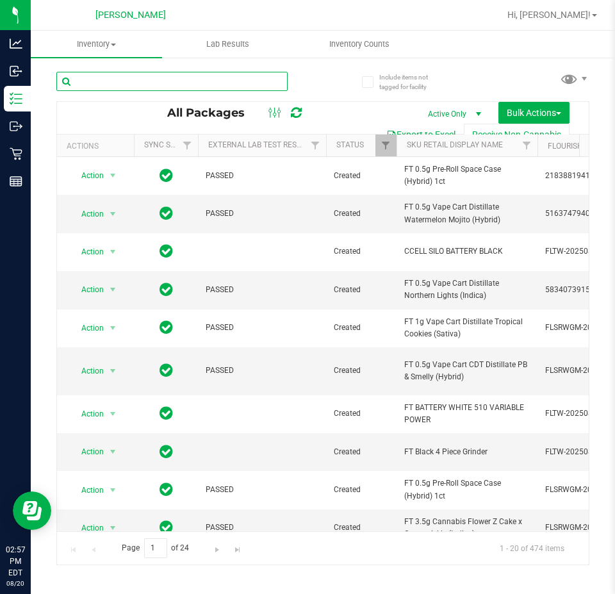
click at [217, 90] on input "text" at bounding box center [171, 81] width 231 height 19
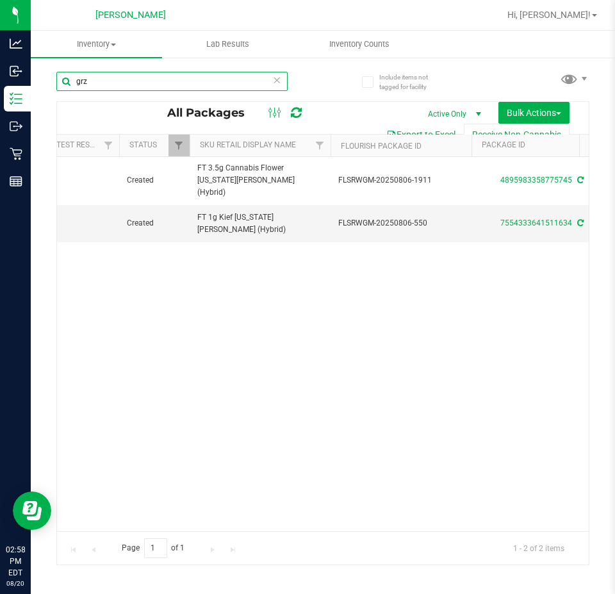
scroll to position [0, 382]
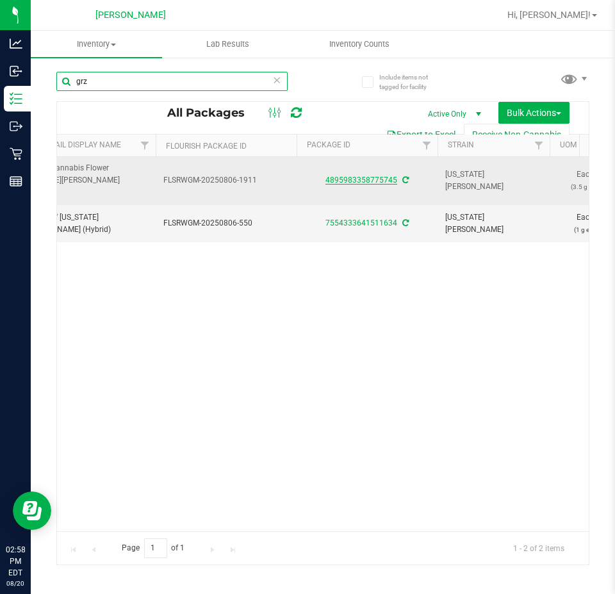
type input "grz"
click at [391, 178] on link "4895983358775745" at bounding box center [361, 180] width 72 height 9
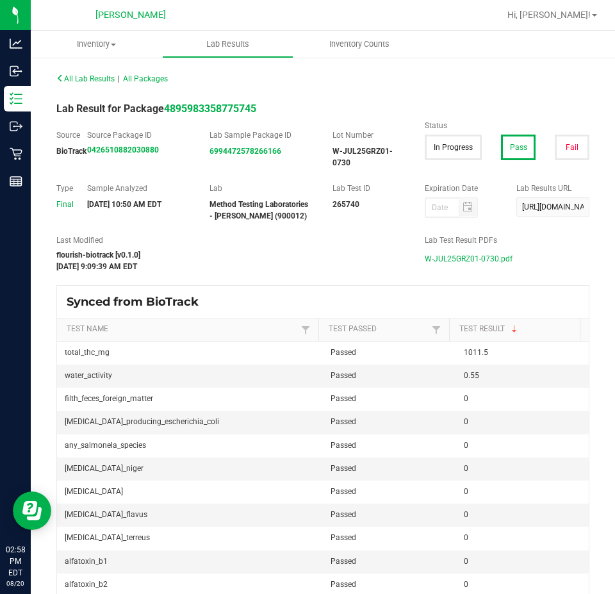
click at [448, 264] on span "W-JUL25GRZ01-0730.pdf" at bounding box center [469, 258] width 88 height 19
click at [80, 42] on span "Inventory" at bounding box center [96, 44] width 131 height 12
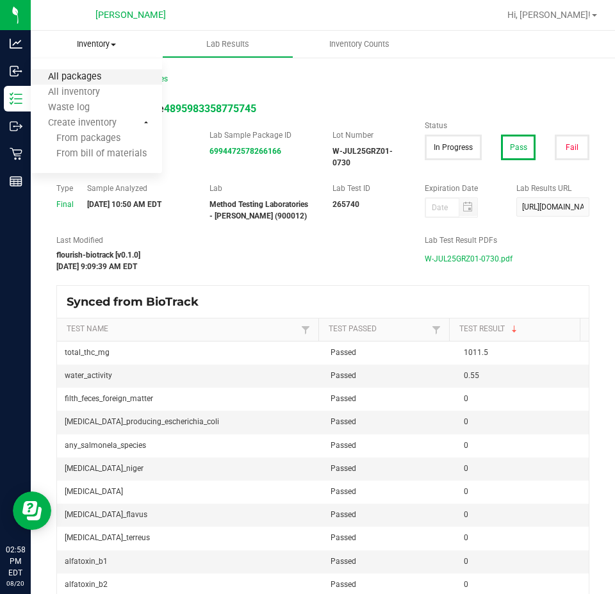
click at [84, 75] on span "All packages" at bounding box center [75, 77] width 88 height 11
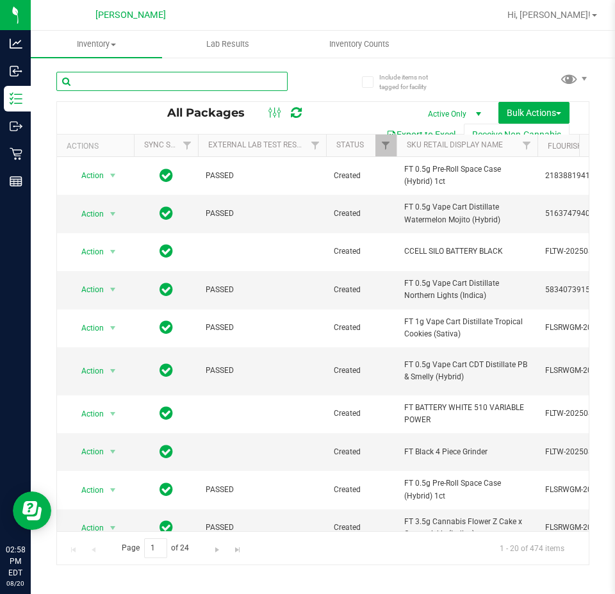
click at [206, 81] on input "text" at bounding box center [171, 81] width 231 height 19
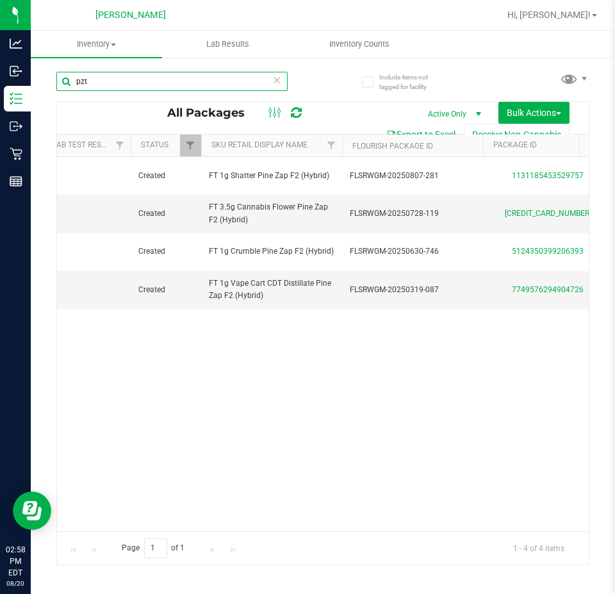
scroll to position [0, 327]
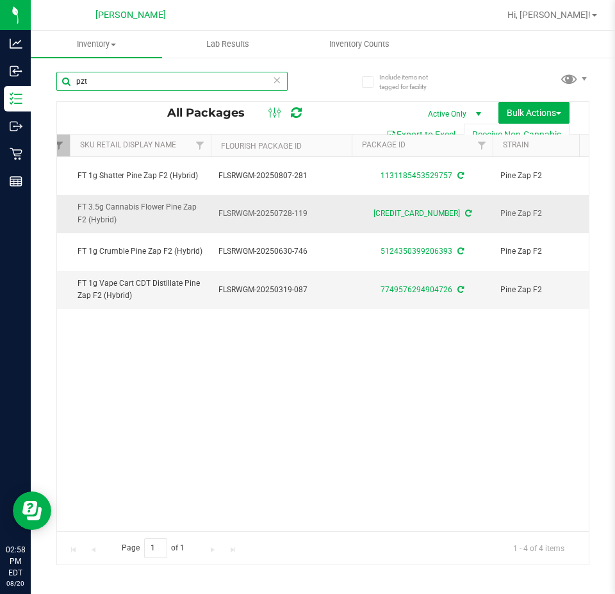
type input "pzt"
click at [431, 218] on div "5997441473731396" at bounding box center [422, 214] width 145 height 12
click at [431, 212] on link "5997441473731396" at bounding box center [417, 213] width 87 height 9
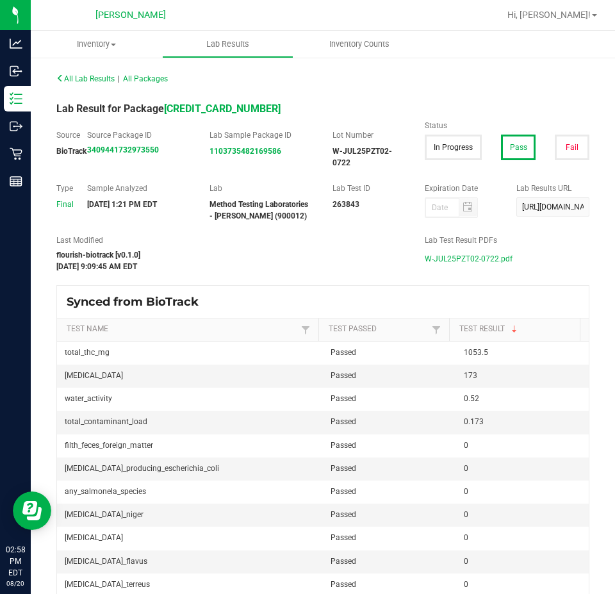
click at [475, 260] on span "W-JUL25PZT02-0722.pdf" at bounding box center [469, 258] width 88 height 19
click at [101, 50] on uib-tab-heading "Inventory All packages All inventory Waste log Create inventory" at bounding box center [96, 44] width 131 height 27
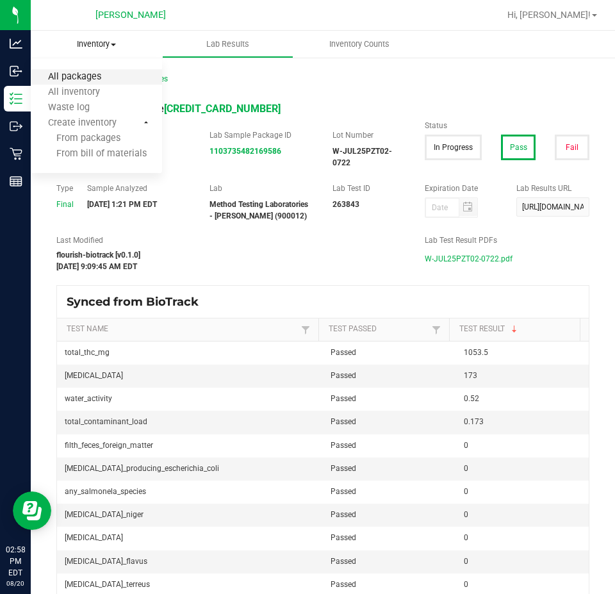
click at [101, 72] on span "All packages" at bounding box center [75, 77] width 88 height 11
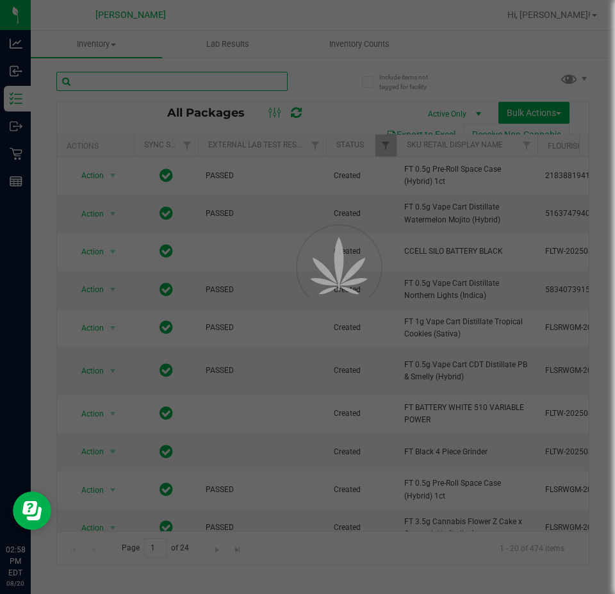
click at [163, 79] on input "text" at bounding box center [171, 81] width 231 height 19
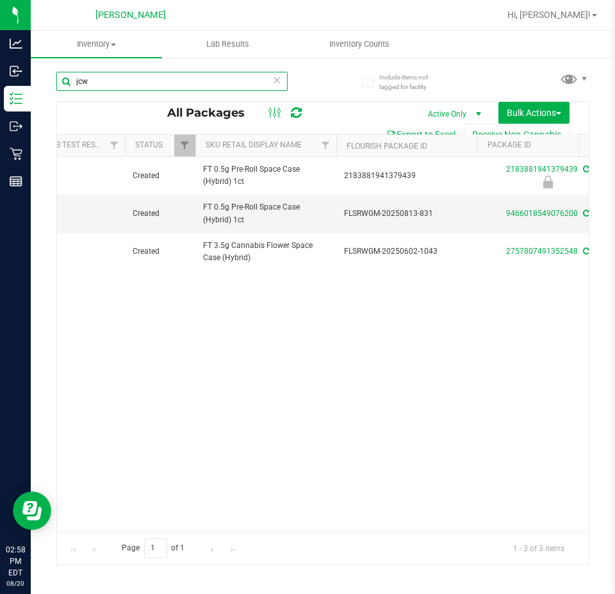
scroll to position [0, 333]
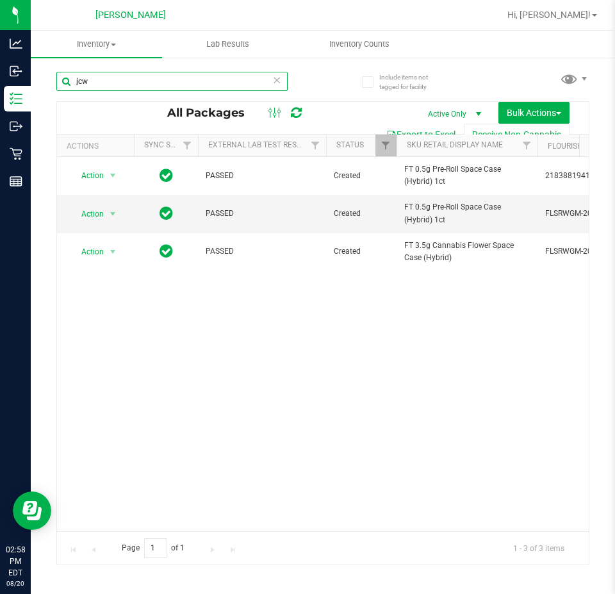
type input "jcw"
click at [589, 19] on span "Hi, Jessica!" at bounding box center [548, 15] width 83 height 10
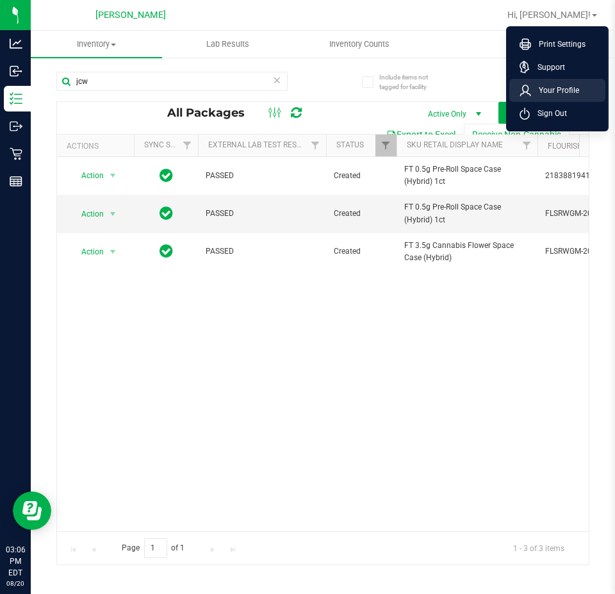
click at [563, 97] on li "Your Profile" at bounding box center [557, 90] width 96 height 23
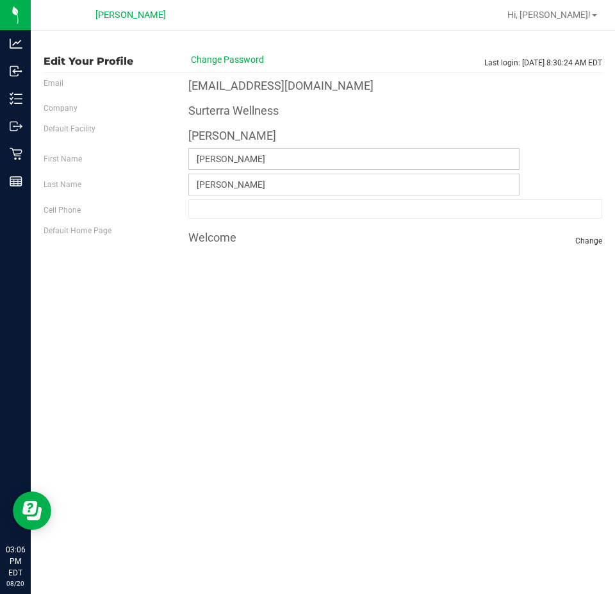
click at [580, 23] on div "Hi, Jessica! Print Settings Support Your Profile Sign Out" at bounding box center [552, 15] width 100 height 22
click at [582, 17] on span "Hi, Jessica!" at bounding box center [548, 15] width 83 height 10
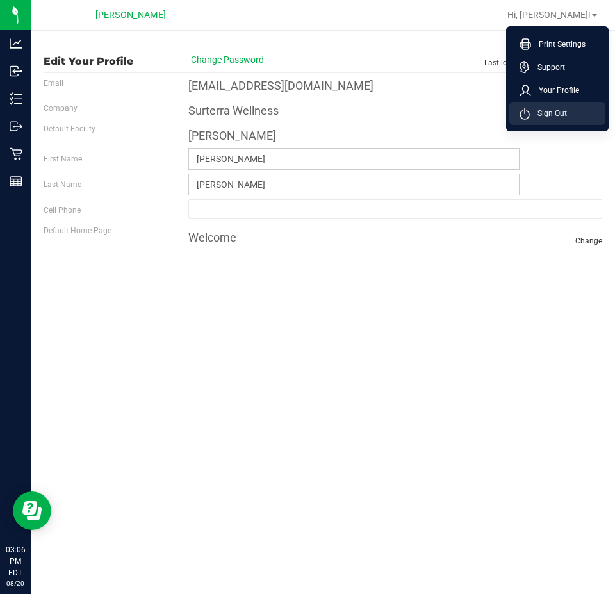
click at [586, 113] on li "Sign Out" at bounding box center [557, 113] width 96 height 23
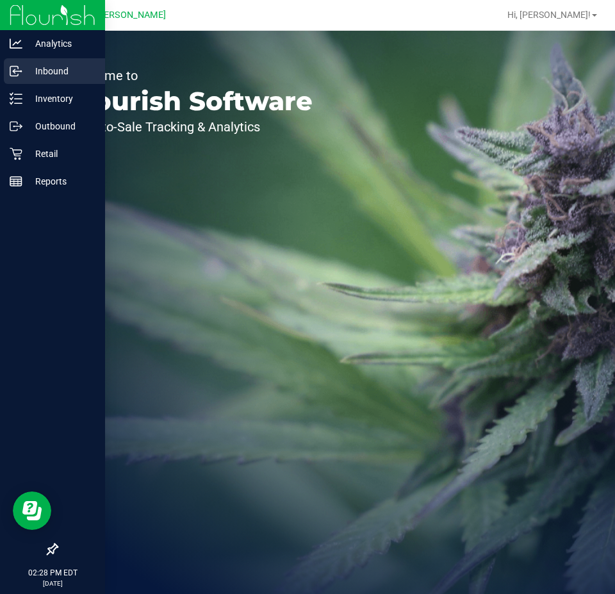
click at [12, 72] on icon at bounding box center [16, 71] width 13 height 13
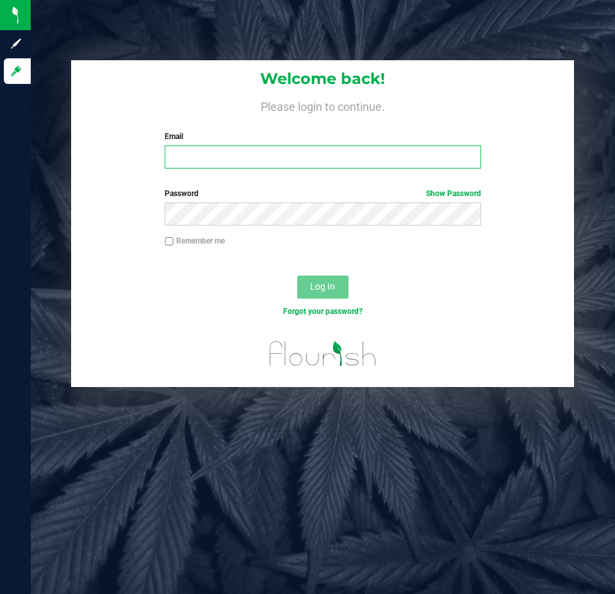
click at [202, 165] on input "Email" at bounding box center [323, 156] width 316 height 23
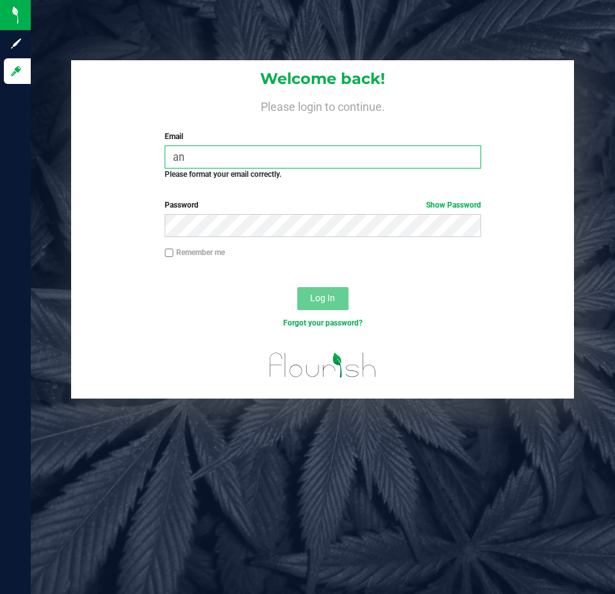
type input "a"
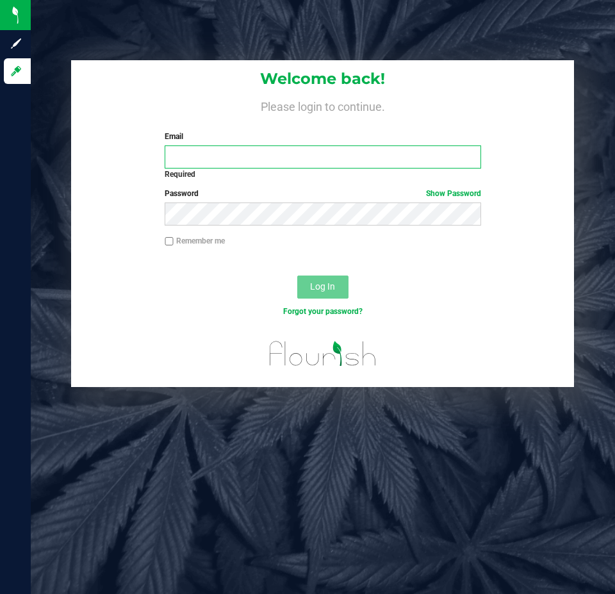
click at [190, 158] on input "Email" at bounding box center [323, 156] width 316 height 23
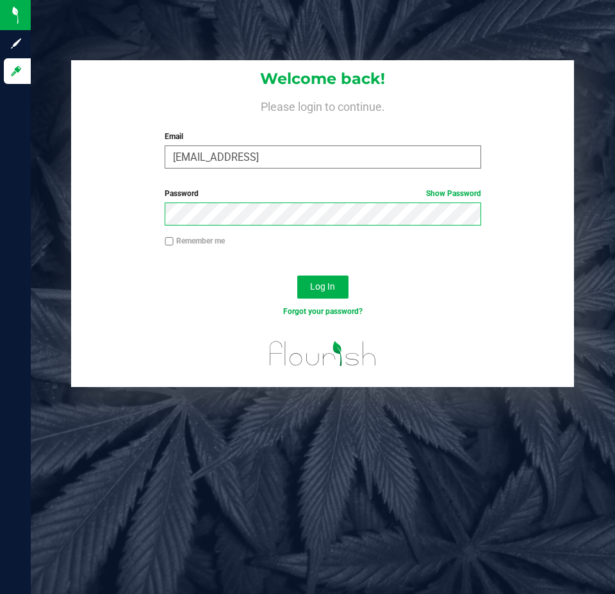
click at [297, 276] on button "Log In" at bounding box center [322, 287] width 51 height 23
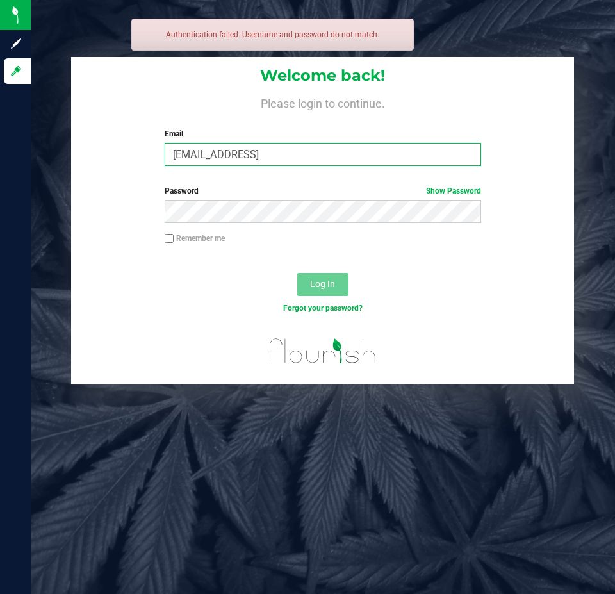
click at [287, 156] on input "[EMAIL_ADDRESS]" at bounding box center [323, 154] width 316 height 23
type input "[EMAIL_ADDRESS][DOMAIN_NAME]"
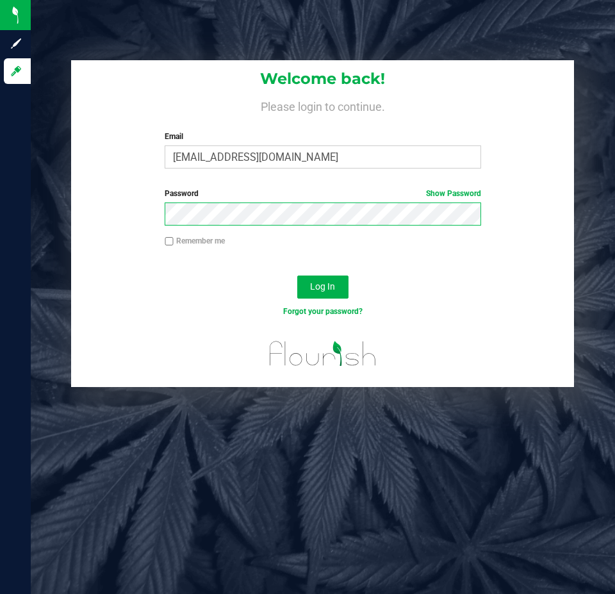
click at [297, 276] on button "Log In" at bounding box center [322, 287] width 51 height 23
